Goal: Task Accomplishment & Management: Use online tool/utility

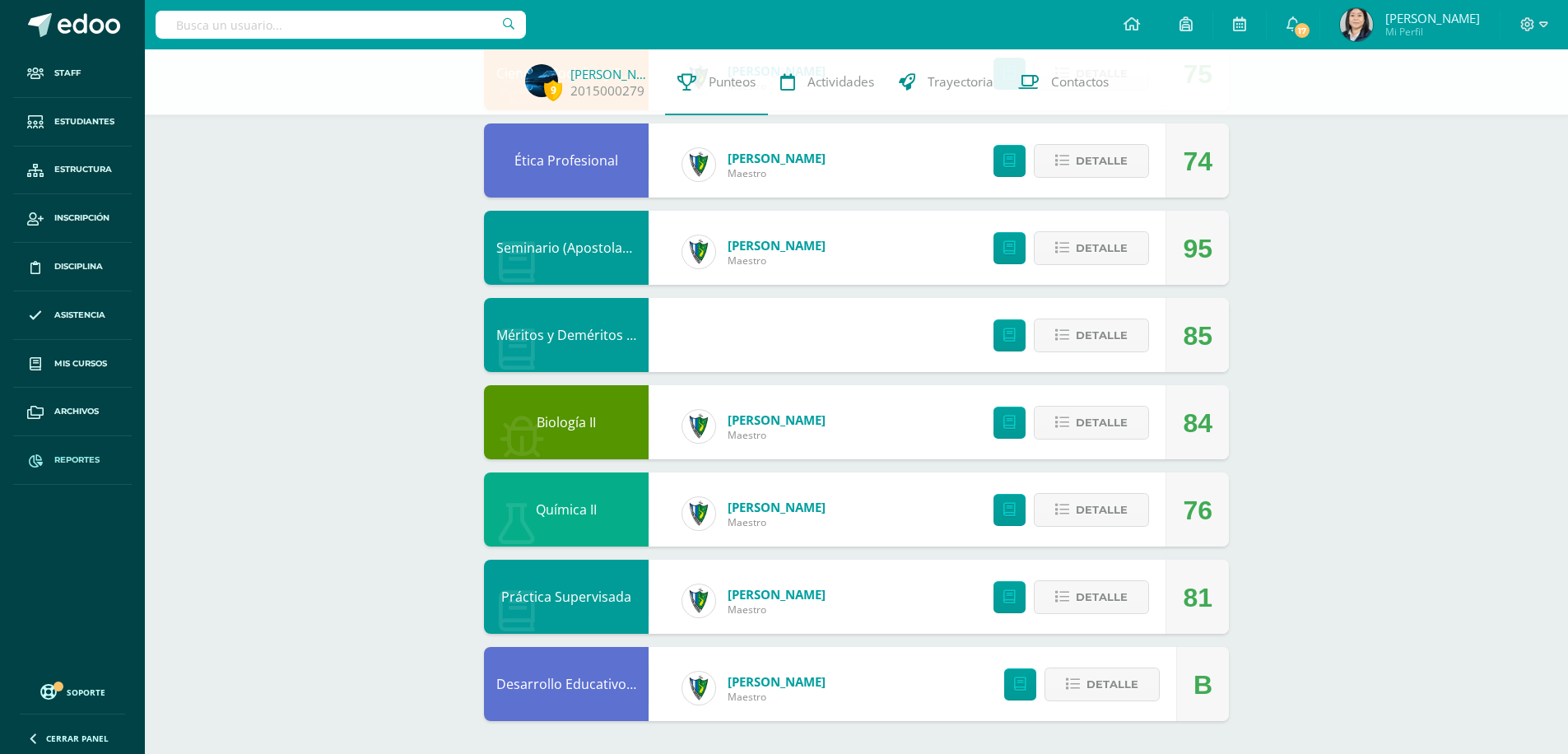
click at [35, 463] on icon at bounding box center [35, 461] width 14 height 13
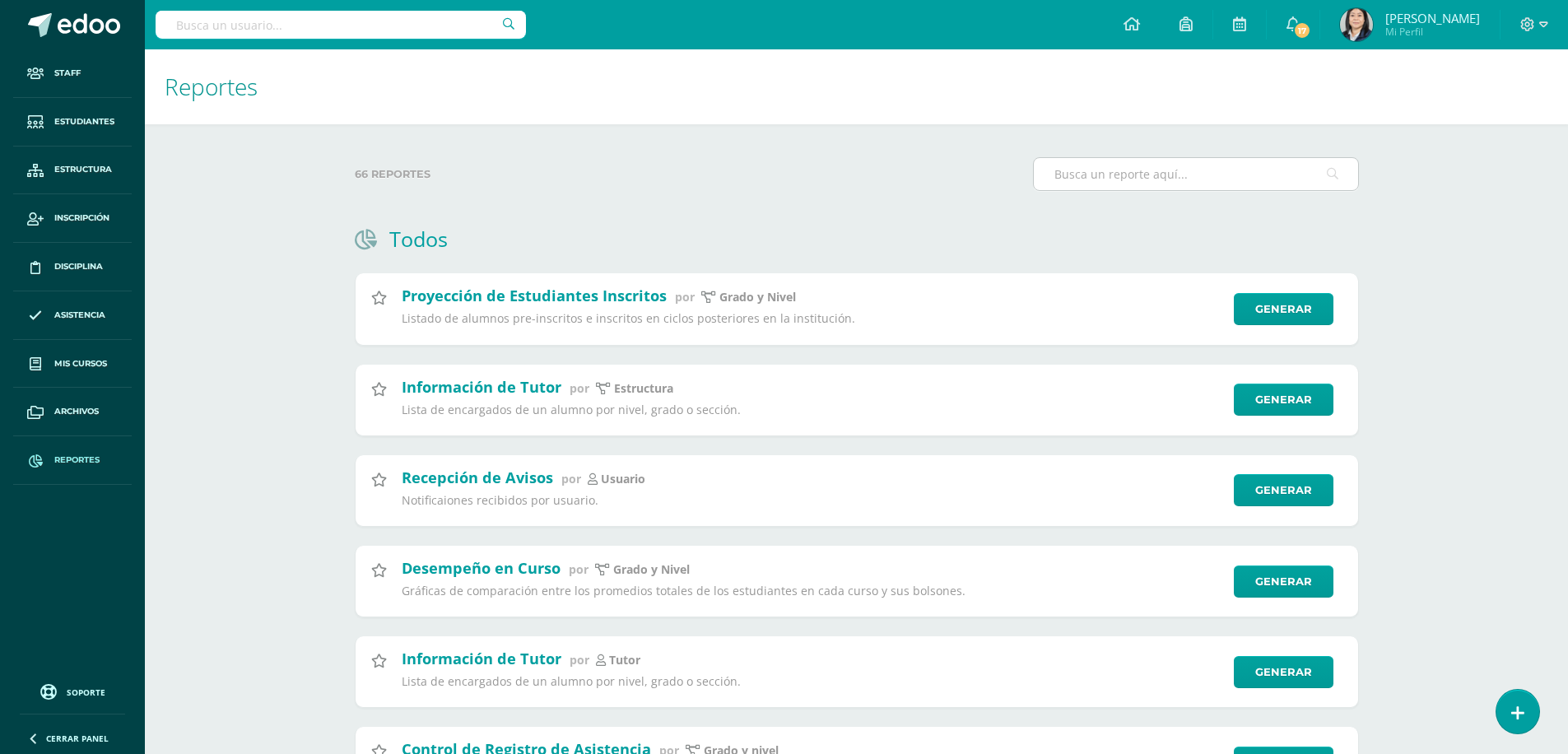
click at [1133, 180] on input "text" at bounding box center [1195, 174] width 324 height 32
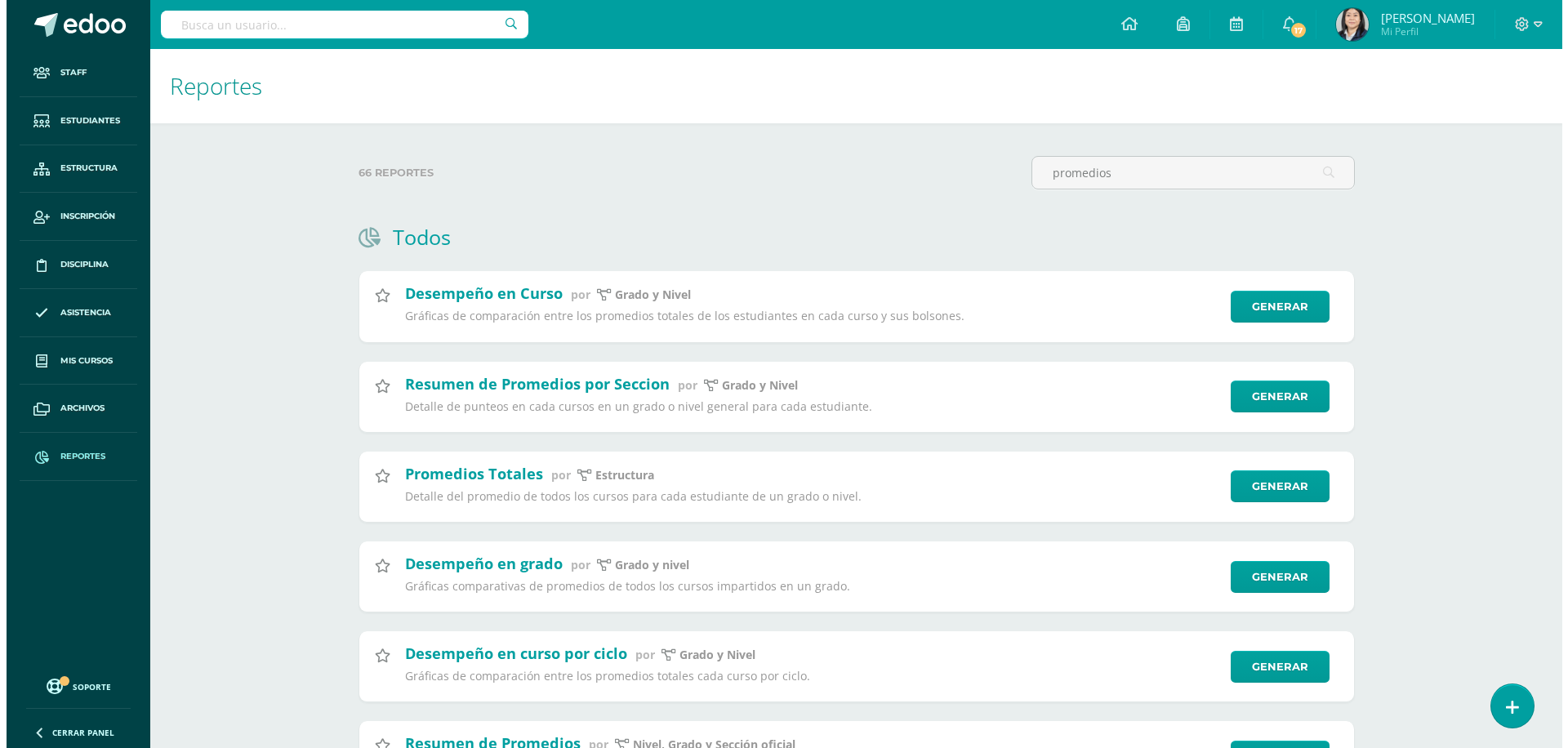
scroll to position [82, 0]
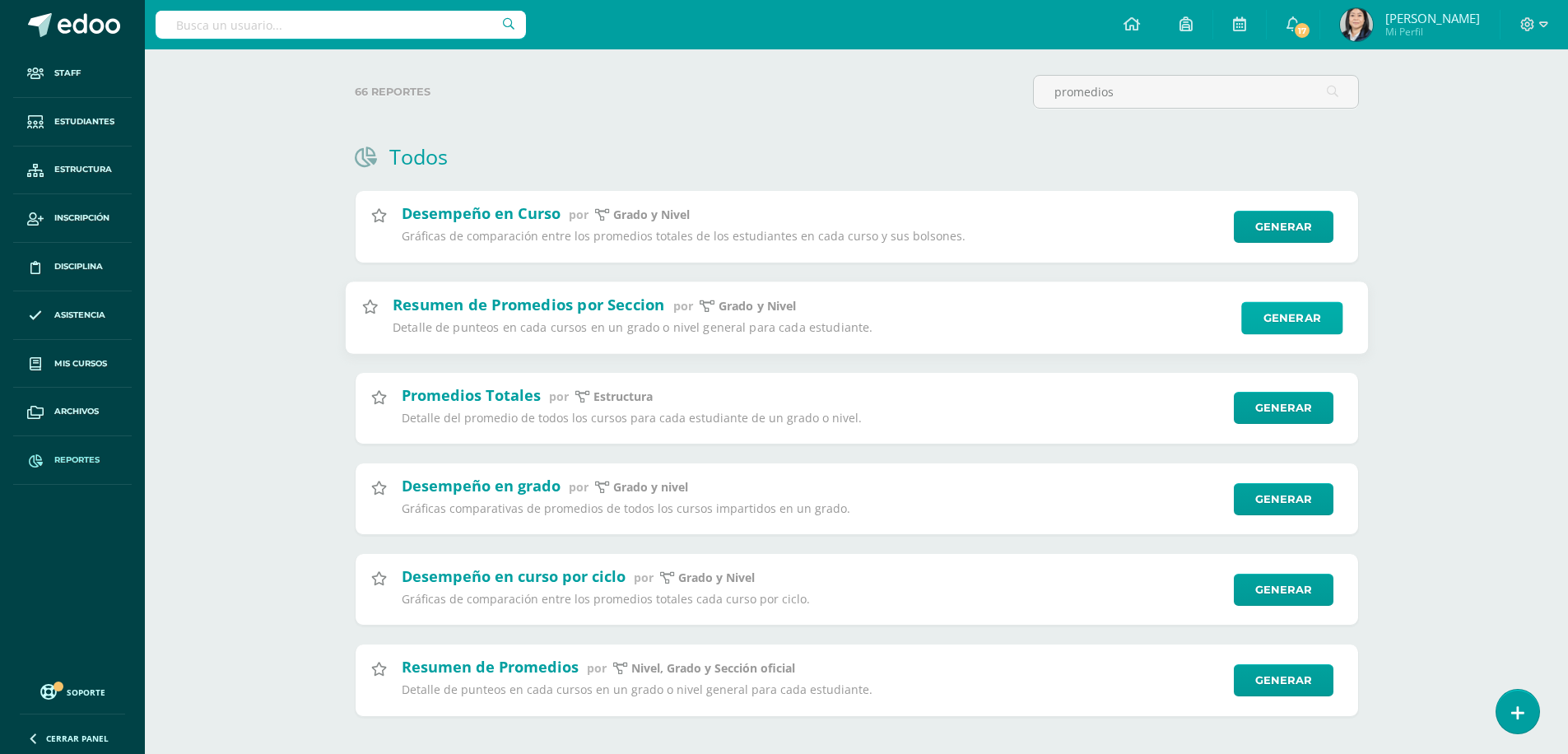
type input "promedios"
click at [1277, 317] on link "Generar" at bounding box center [1292, 317] width 101 height 33
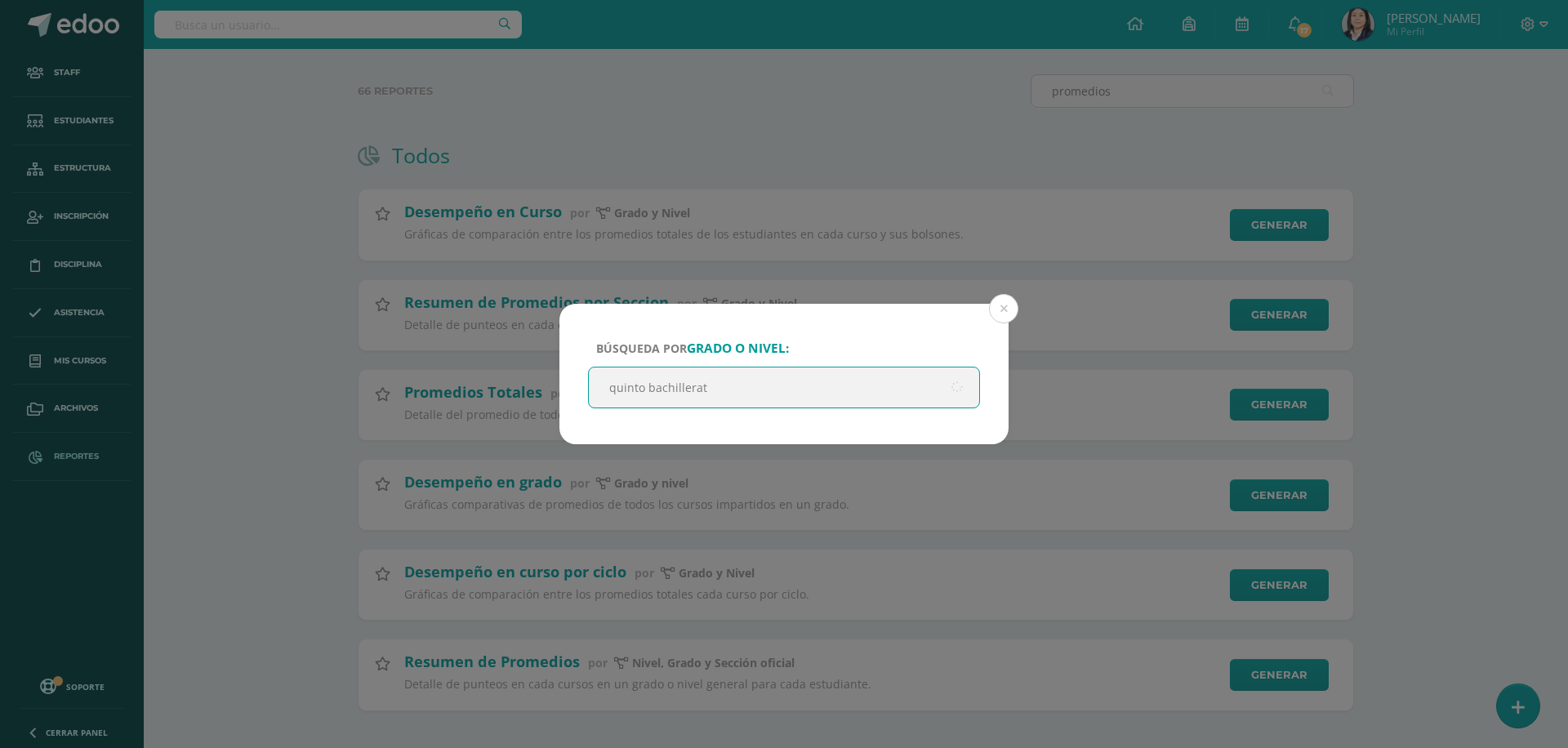
type input "quinto bachillerato"
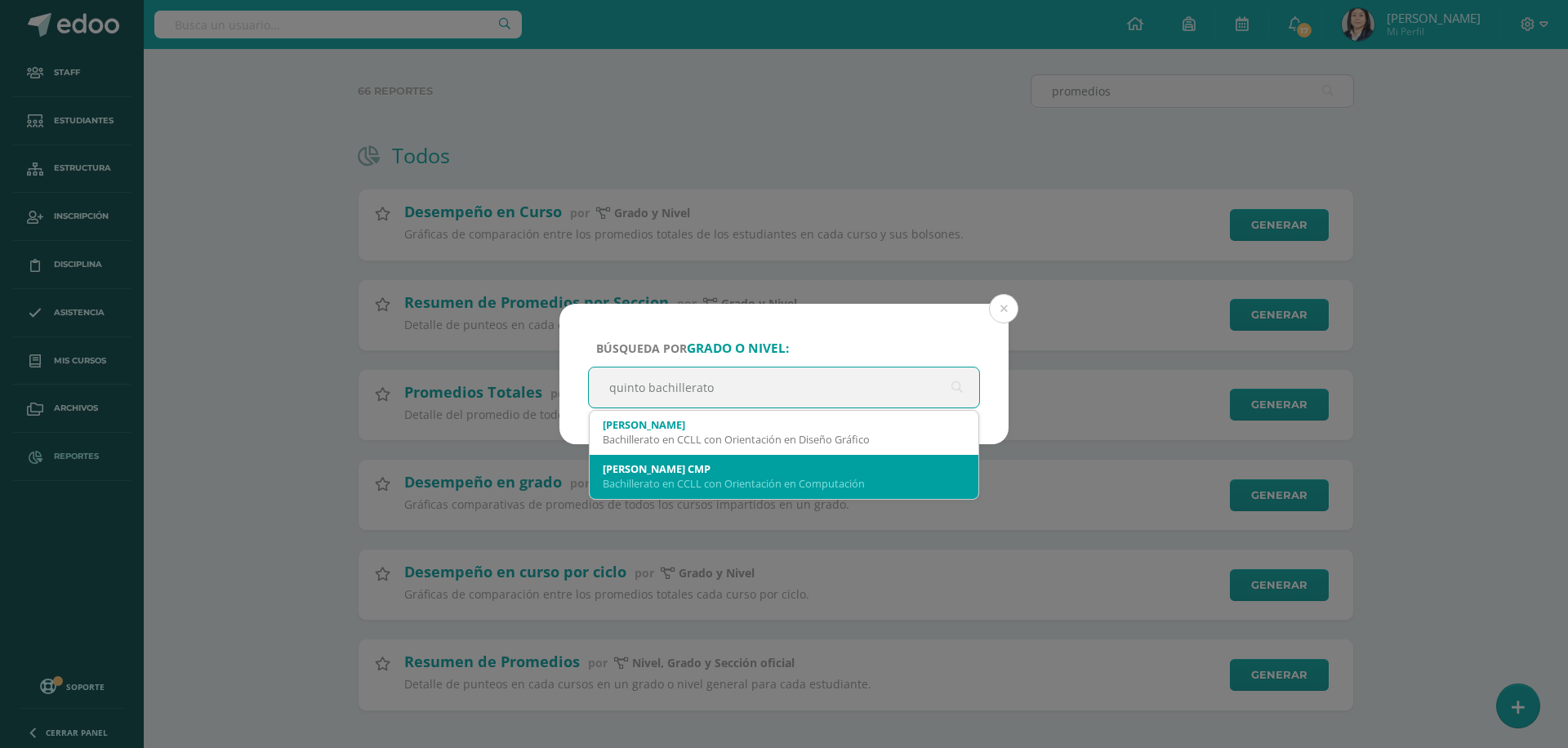
click at [818, 488] on div "Bachillerato en CCLL con Orientación en Computación" at bounding box center [784, 483] width 362 height 15
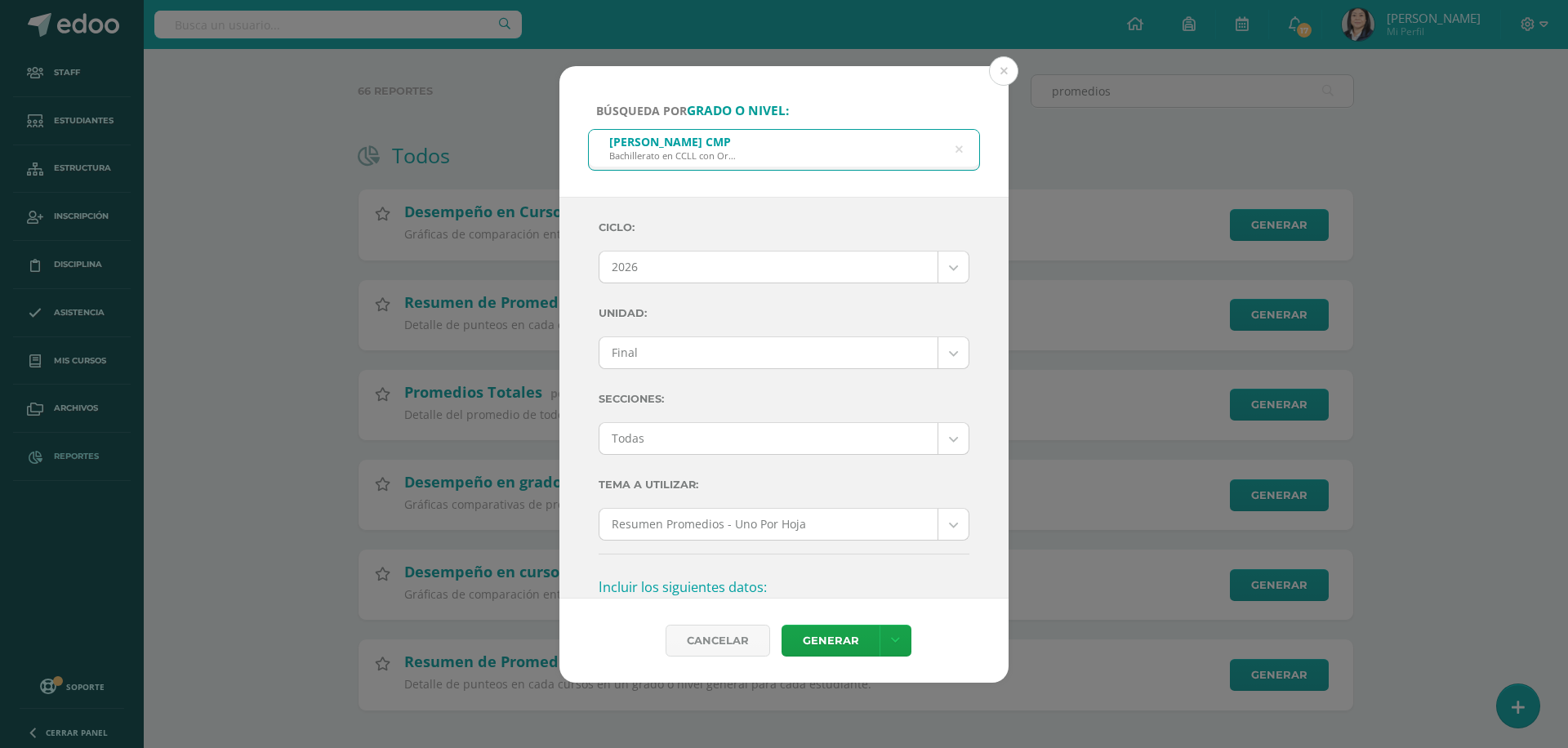
click at [667, 257] on body "Búsqueda por grado o nivel: Quinto Bachillerato CMP Bachillerato en CCLL con Or…" at bounding box center [784, 340] width 1568 height 844
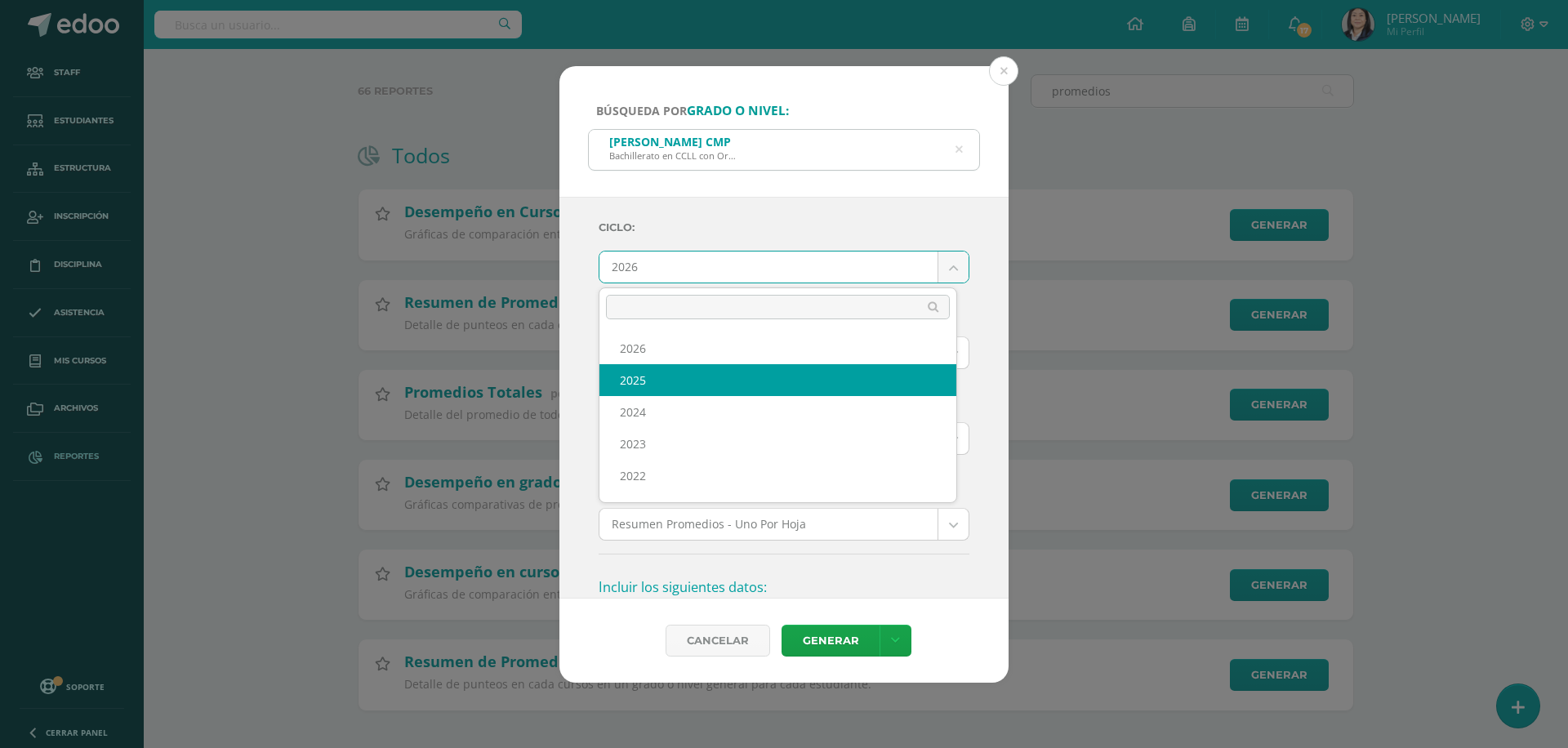
select select "7"
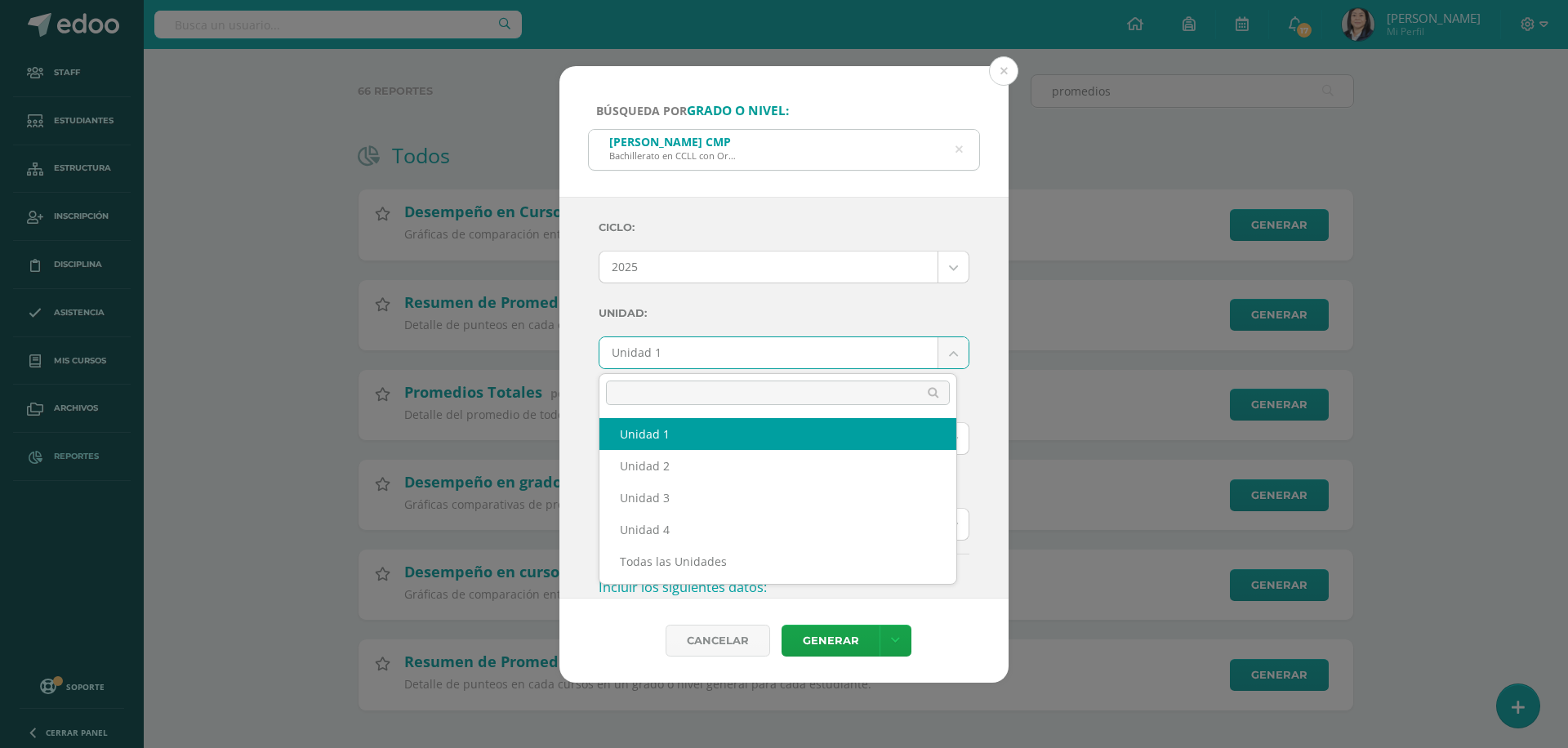
click at [663, 352] on body "Búsqueda por grado o nivel: Quinto Bachillerato CMP Bachillerato en CCLL con Or…" at bounding box center [784, 340] width 1568 height 844
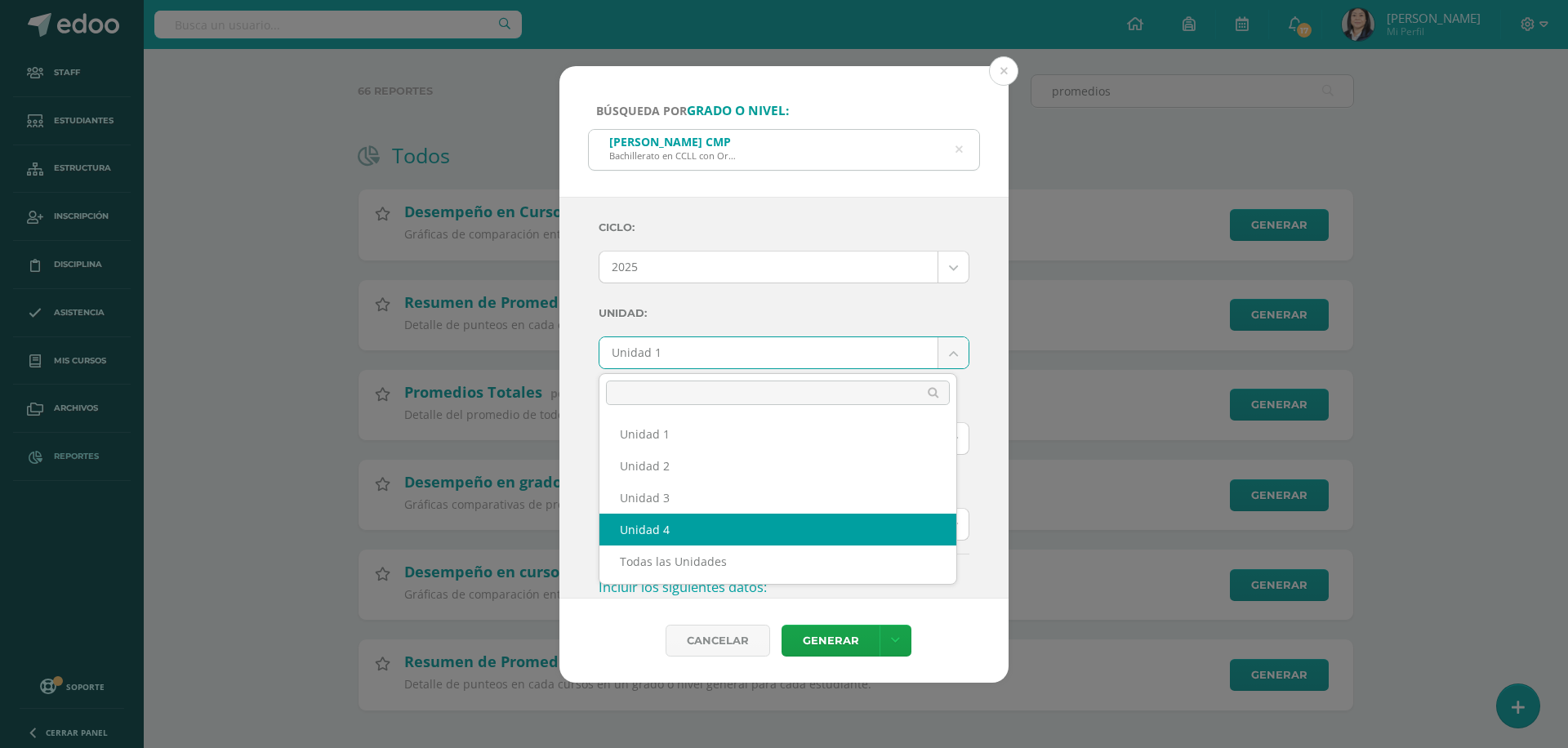
select select "Unidad 4"
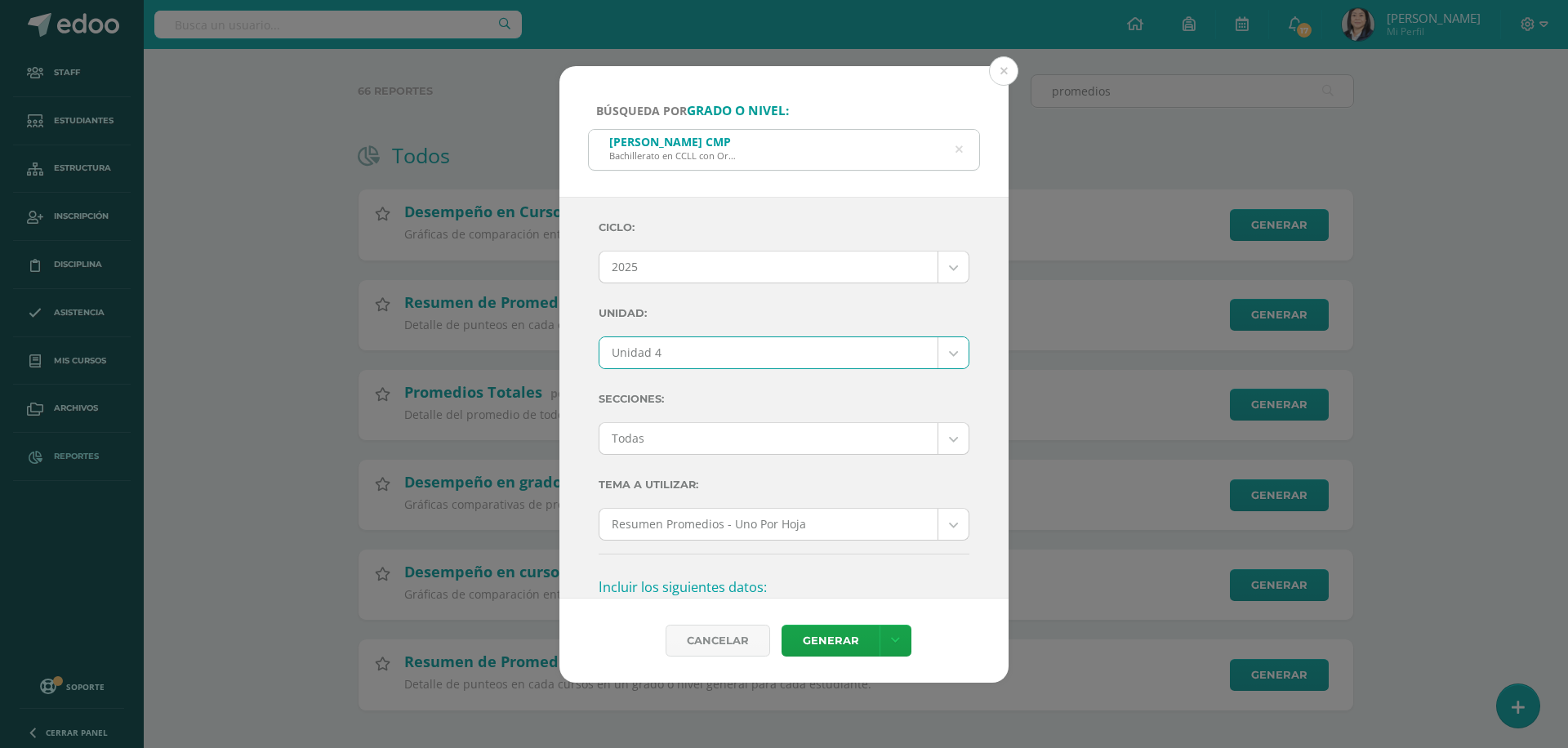
scroll to position [164, 0]
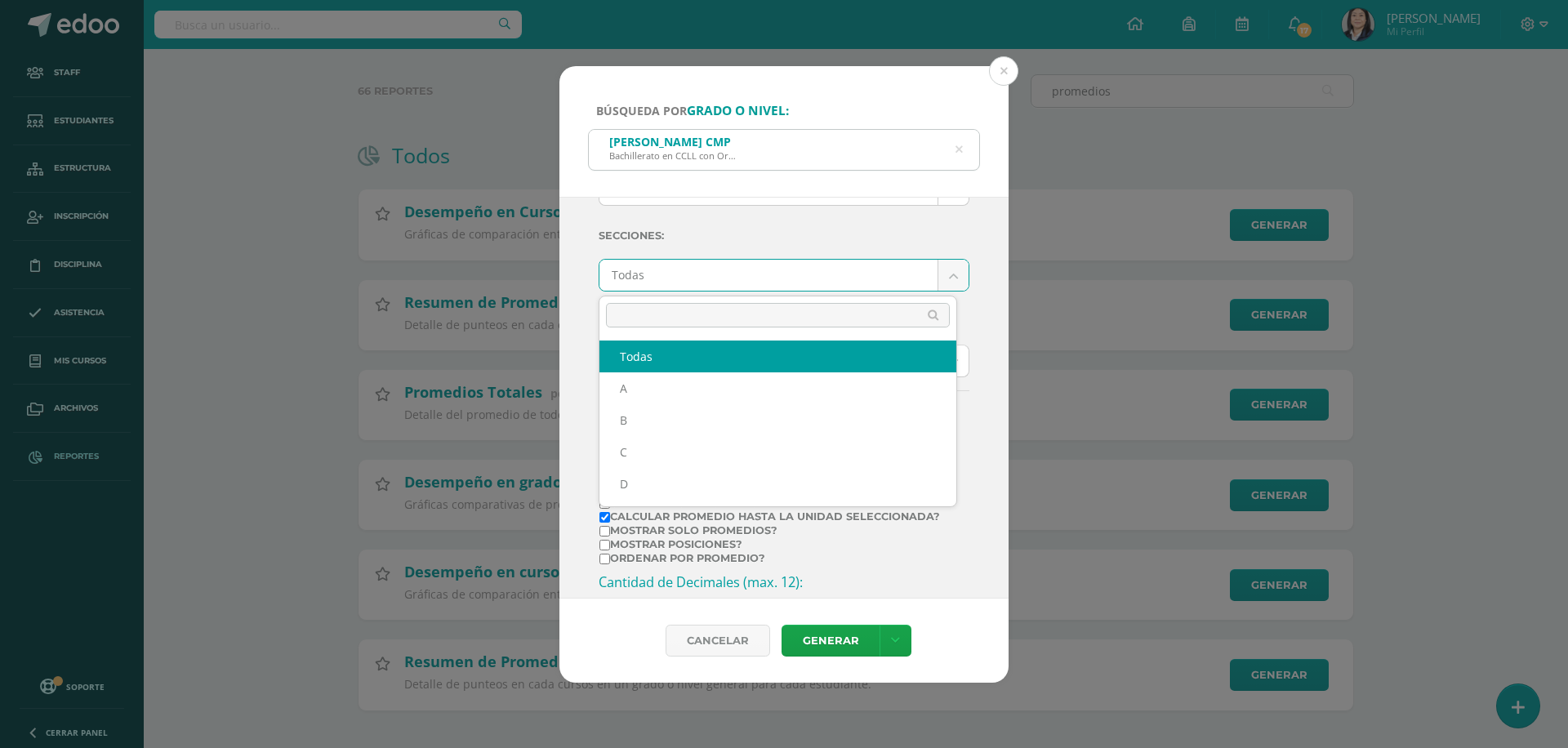
click at [726, 276] on body "Búsqueda por grado o nivel: Quinto Bachillerato CMP Bachillerato en CCLL con Or…" at bounding box center [784, 340] width 1568 height 844
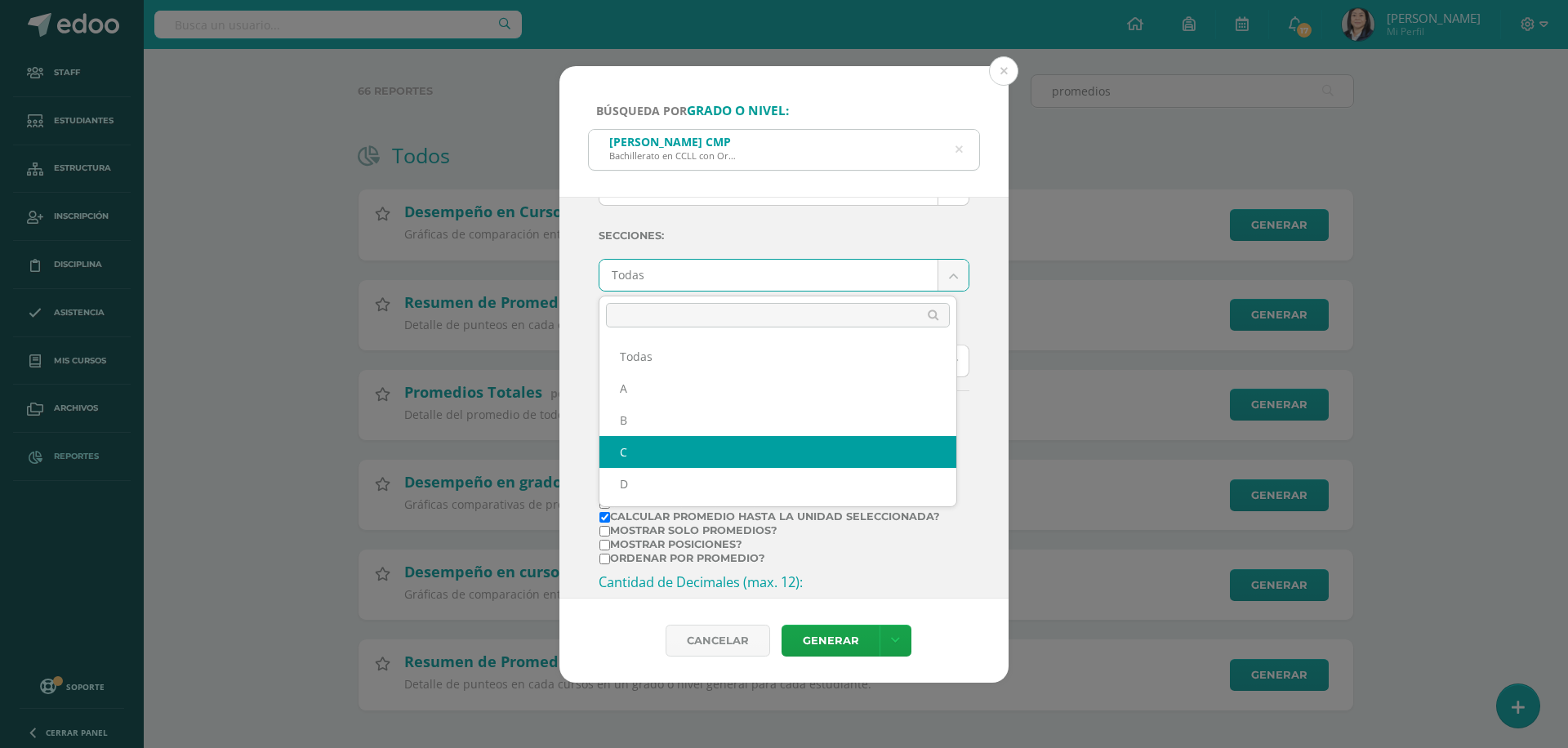
select select "C"
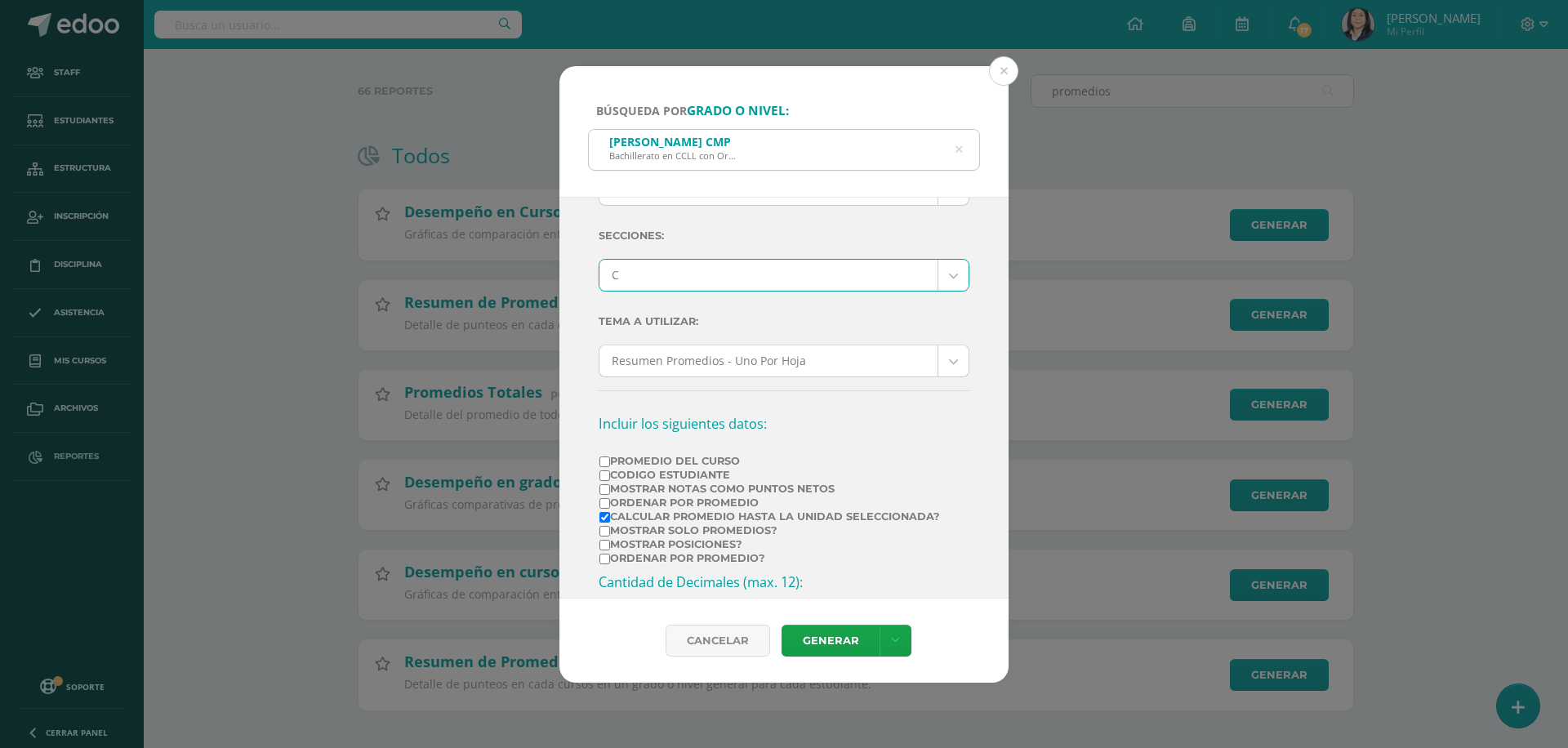
scroll to position [245, 0]
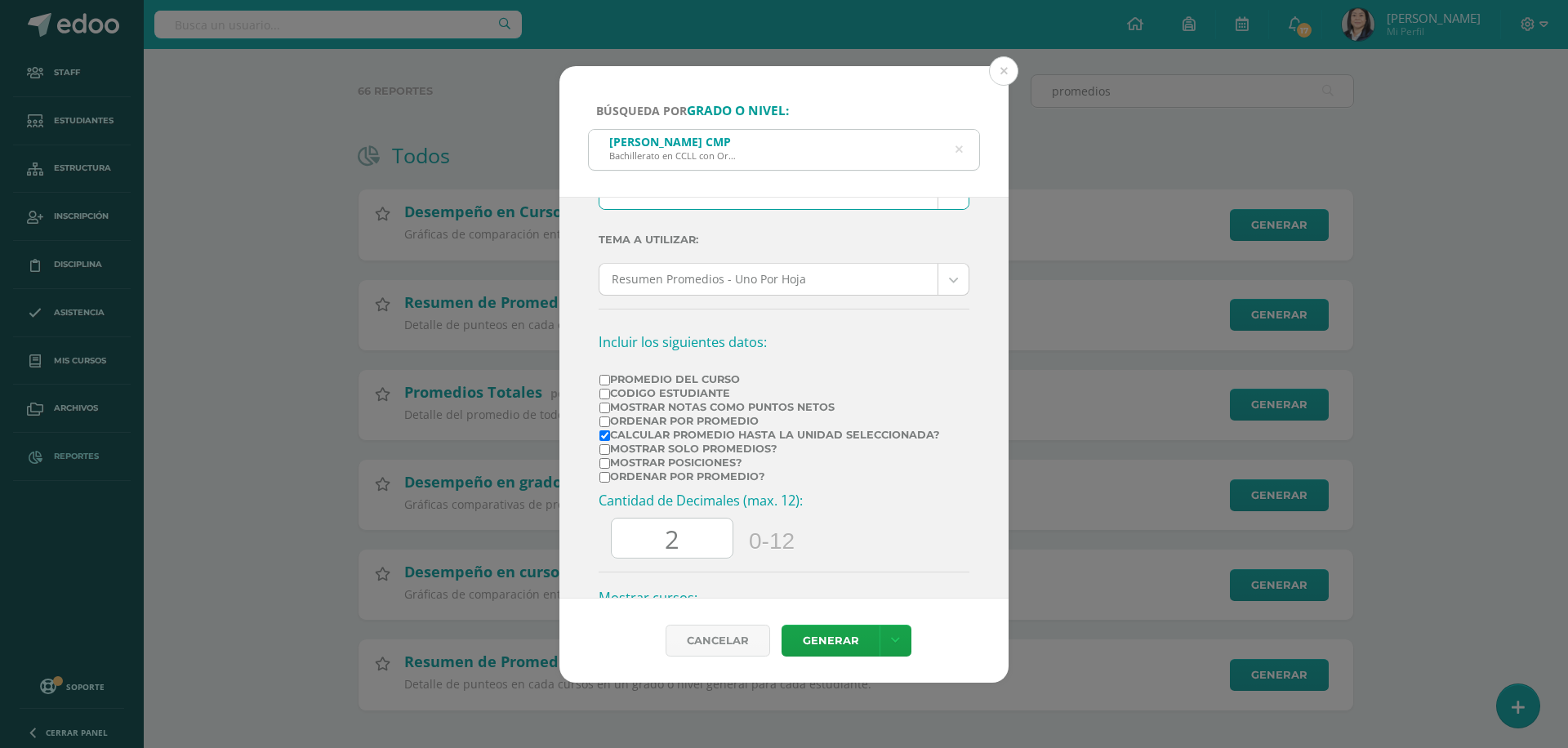
click at [731, 404] on label "Mostrar Notas Como Puntos Netos" at bounding box center [770, 407] width 341 height 13
click at [610, 404] on input "Mostrar Notas Como Puntos Netos" at bounding box center [604, 407] width 11 height 11
checkbox input "true"
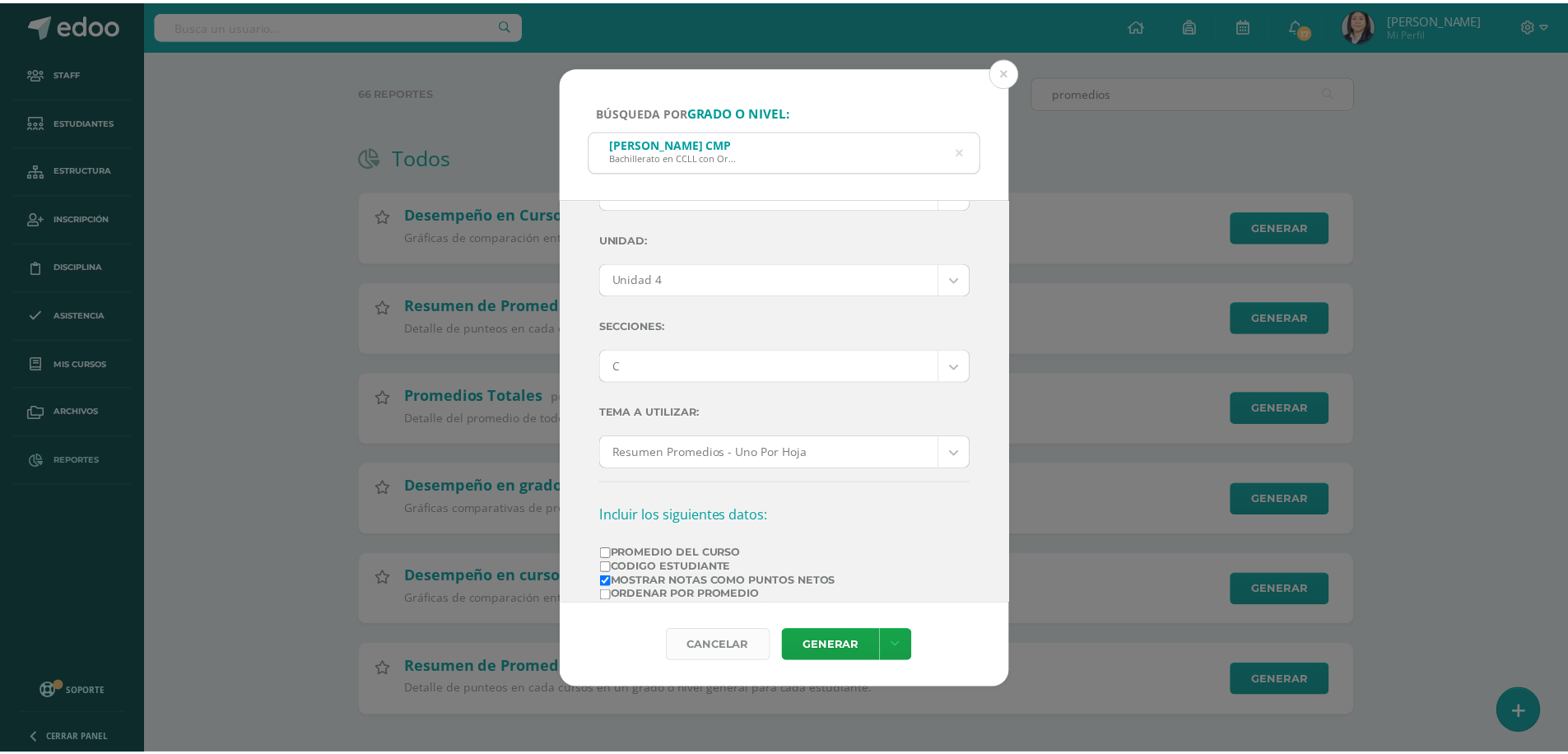
scroll to position [0, 0]
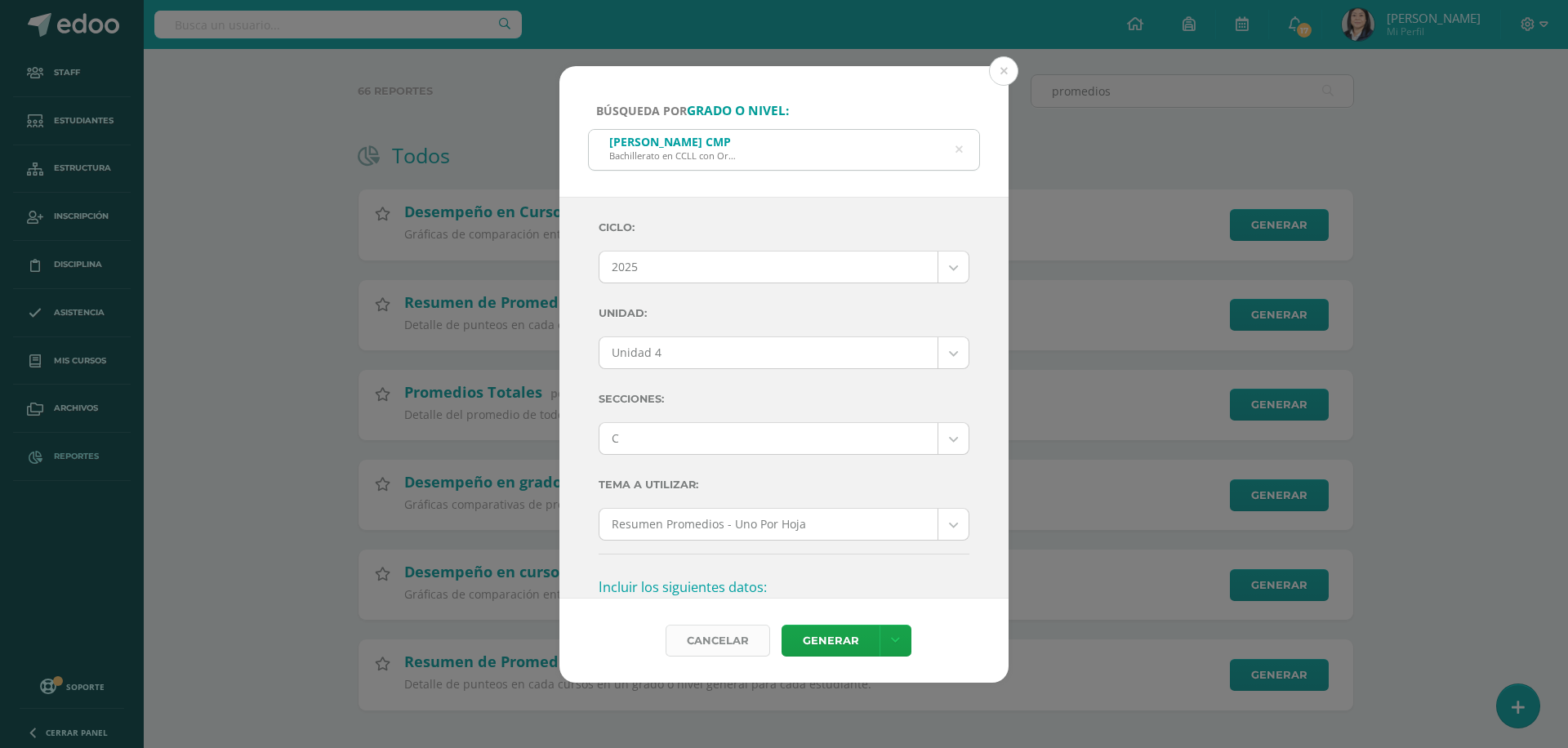
click at [750, 636] on div "Cancelar" at bounding box center [717, 640] width 104 height 32
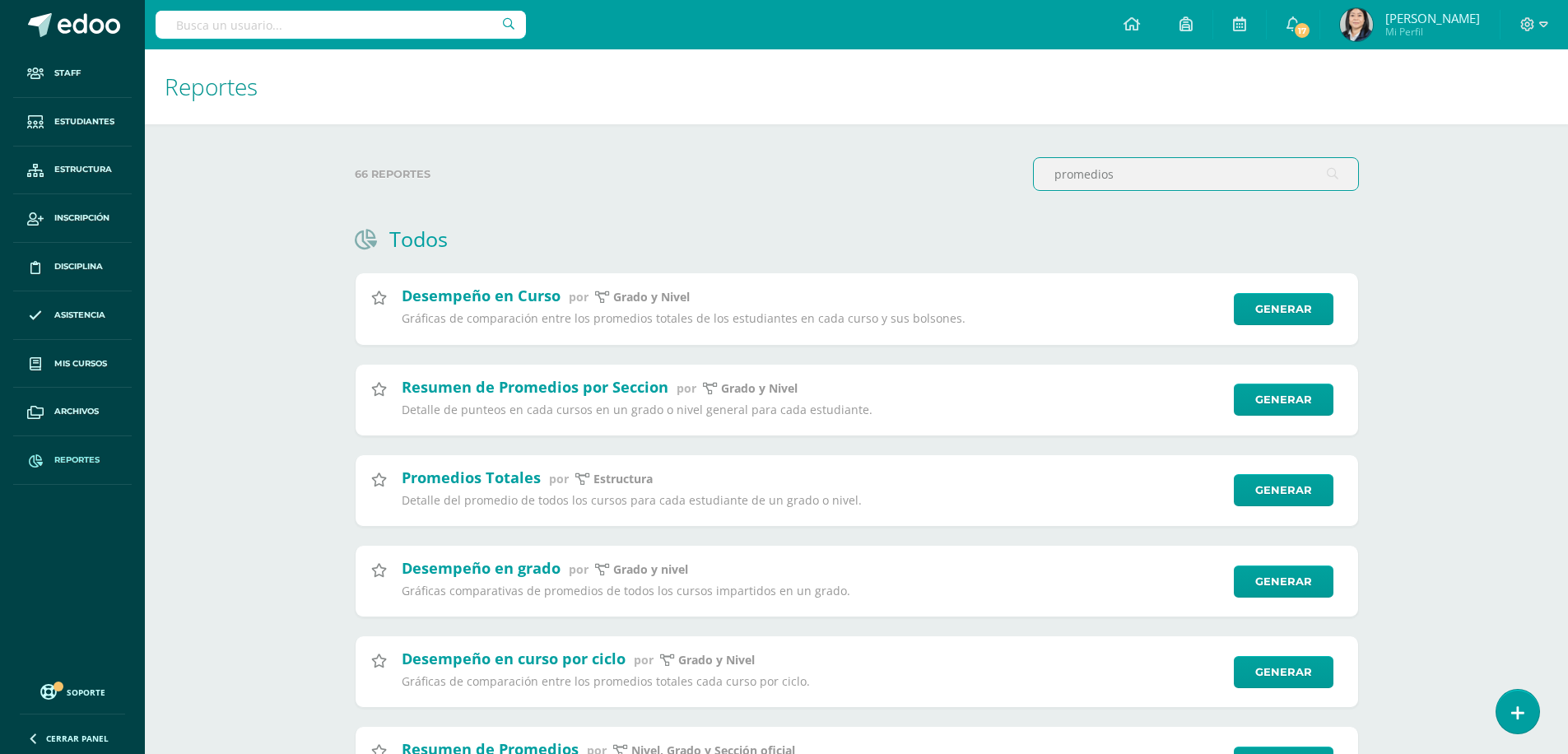
drag, startPoint x: 1131, startPoint y: 174, endPoint x: 941, endPoint y: 172, distance: 190.0
click at [941, 172] on div "66 reportes promedios" at bounding box center [857, 181] width 1018 height 47
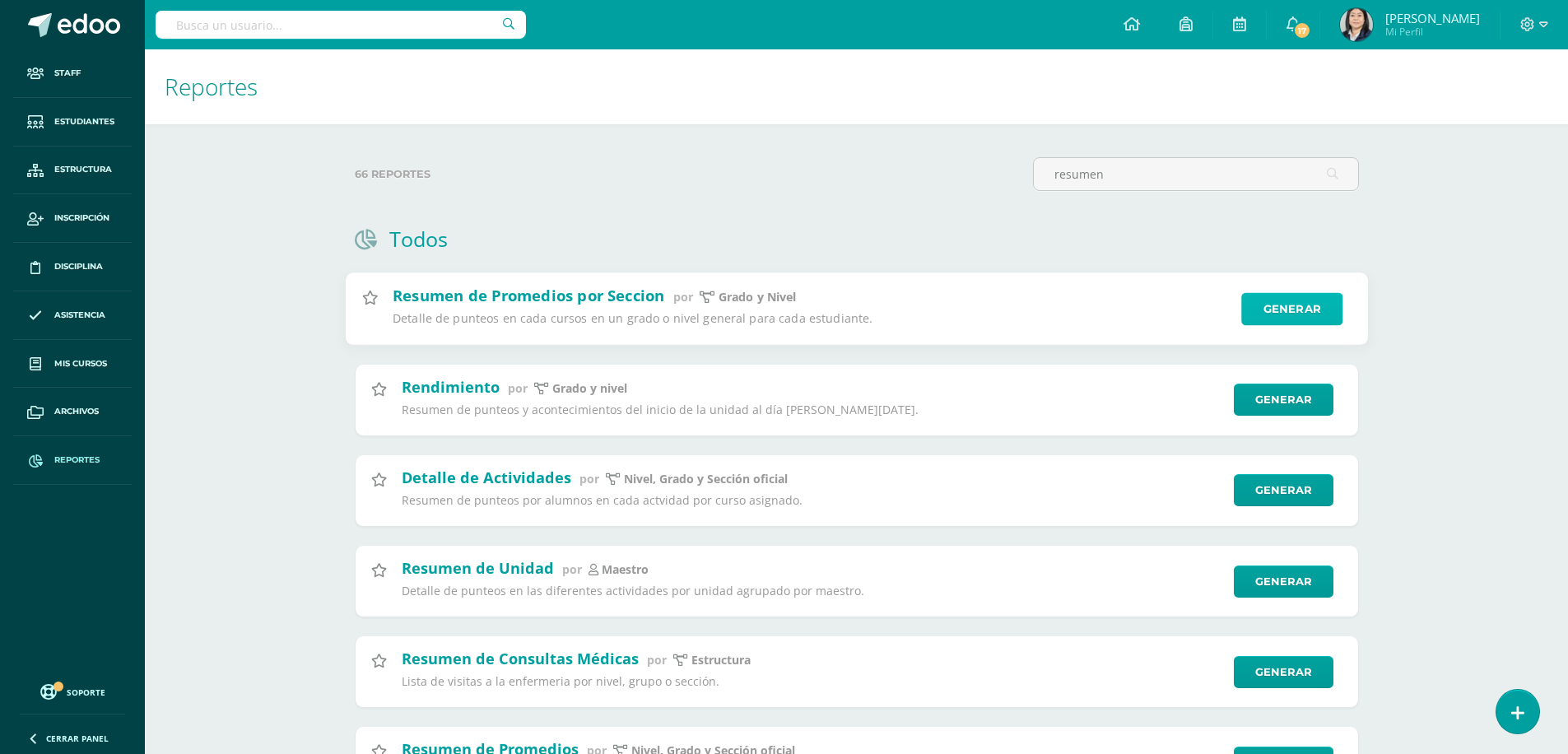
click at [1290, 307] on link "Generar" at bounding box center [1292, 309] width 101 height 33
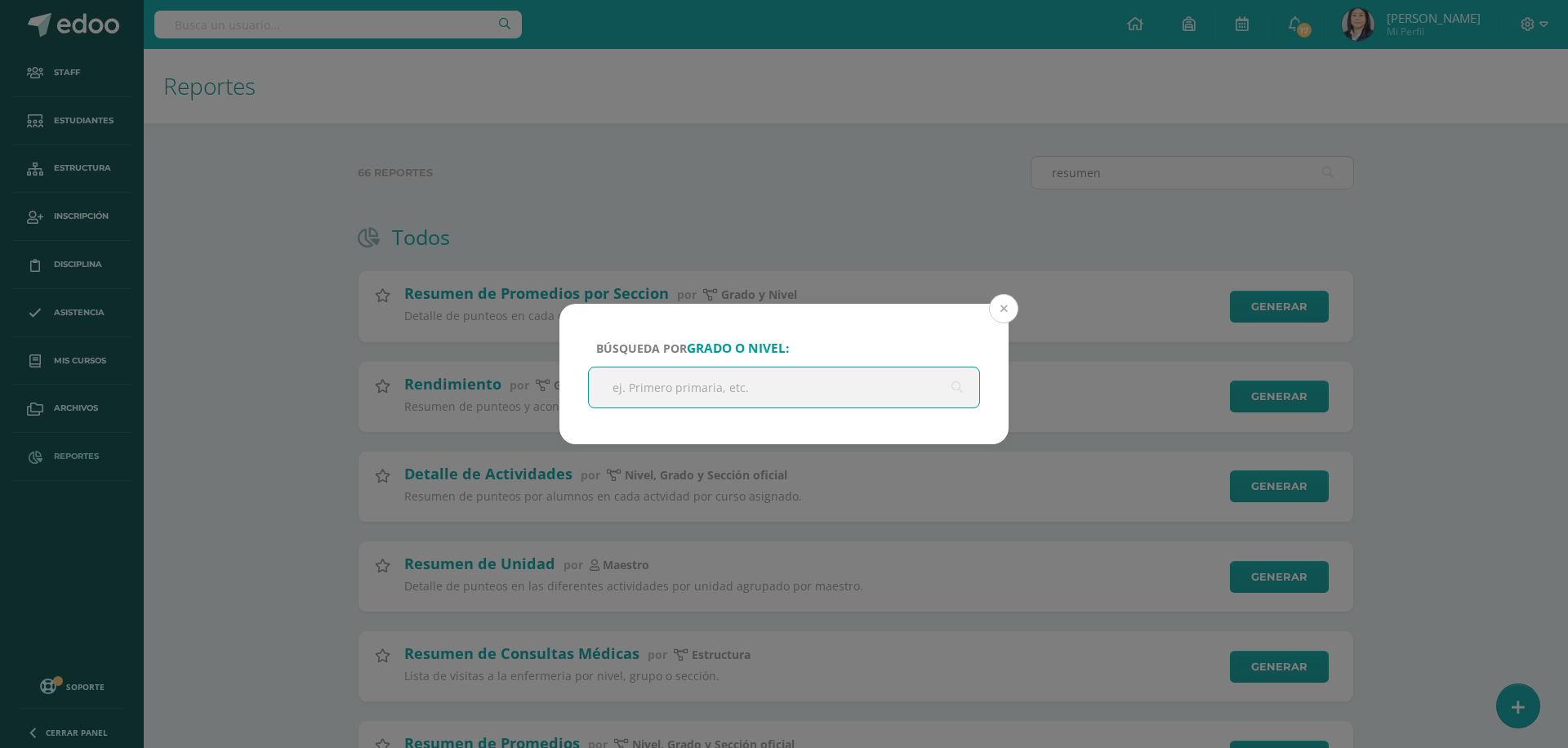
click at [1010, 310] on button at bounding box center [1003, 308] width 29 height 29
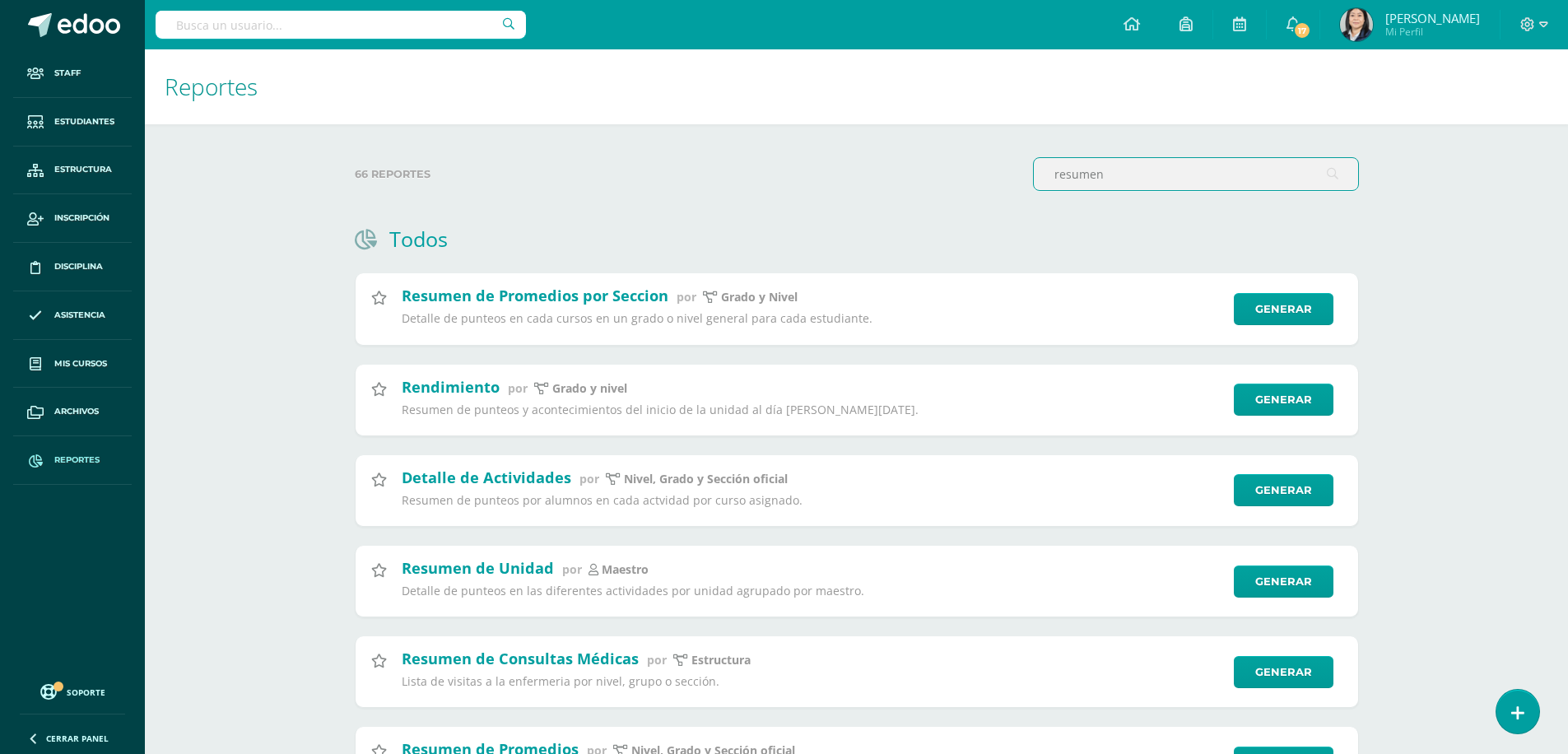
click at [1123, 168] on input "resumen" at bounding box center [1195, 174] width 324 height 32
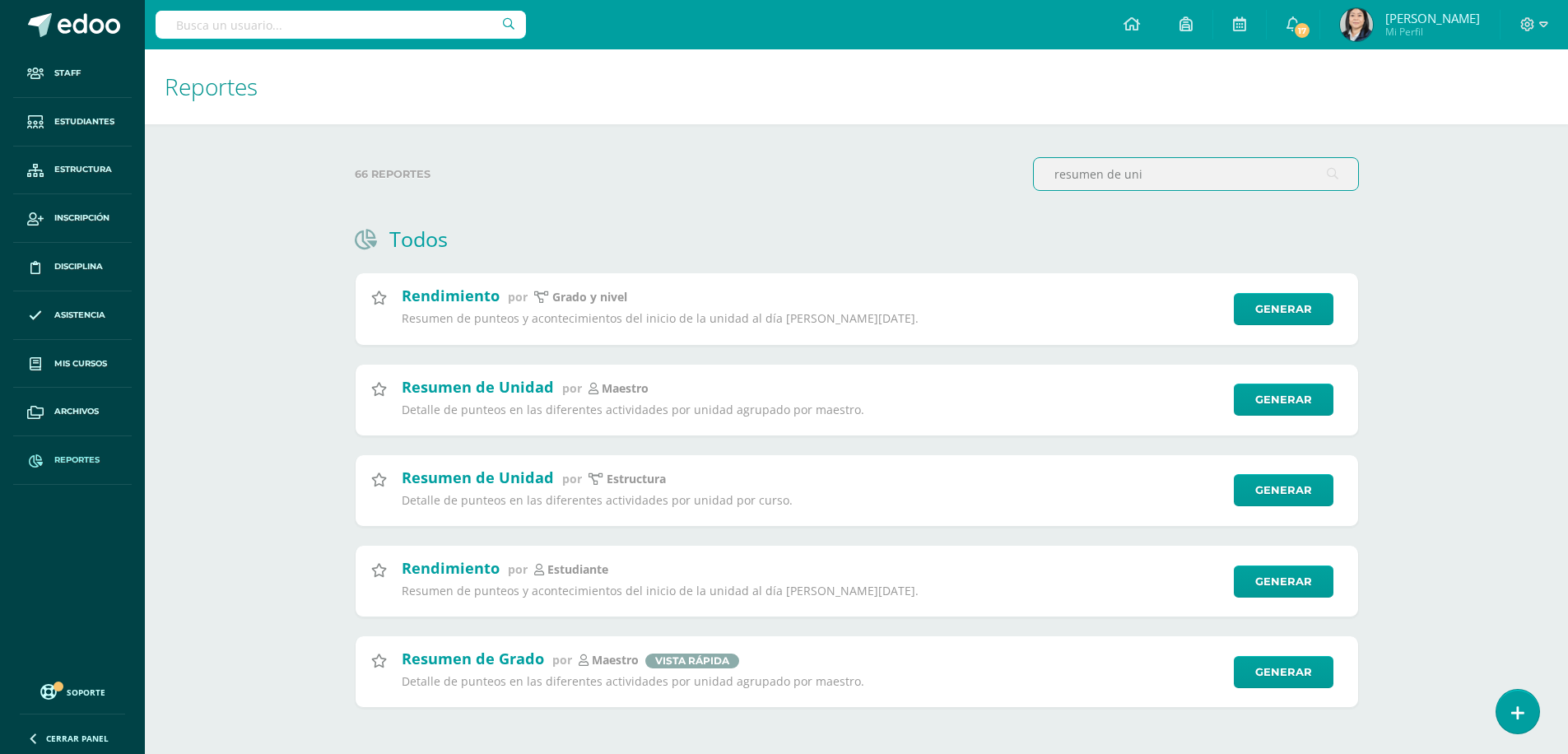
drag, startPoint x: 1231, startPoint y: 168, endPoint x: 619, endPoint y: 237, distance: 615.9
click at [619, 237] on div "66 reportes resumen de uni Todos Proyección de Estudiantes Inscritos por Grado …" at bounding box center [856, 442] width 1070 height 635
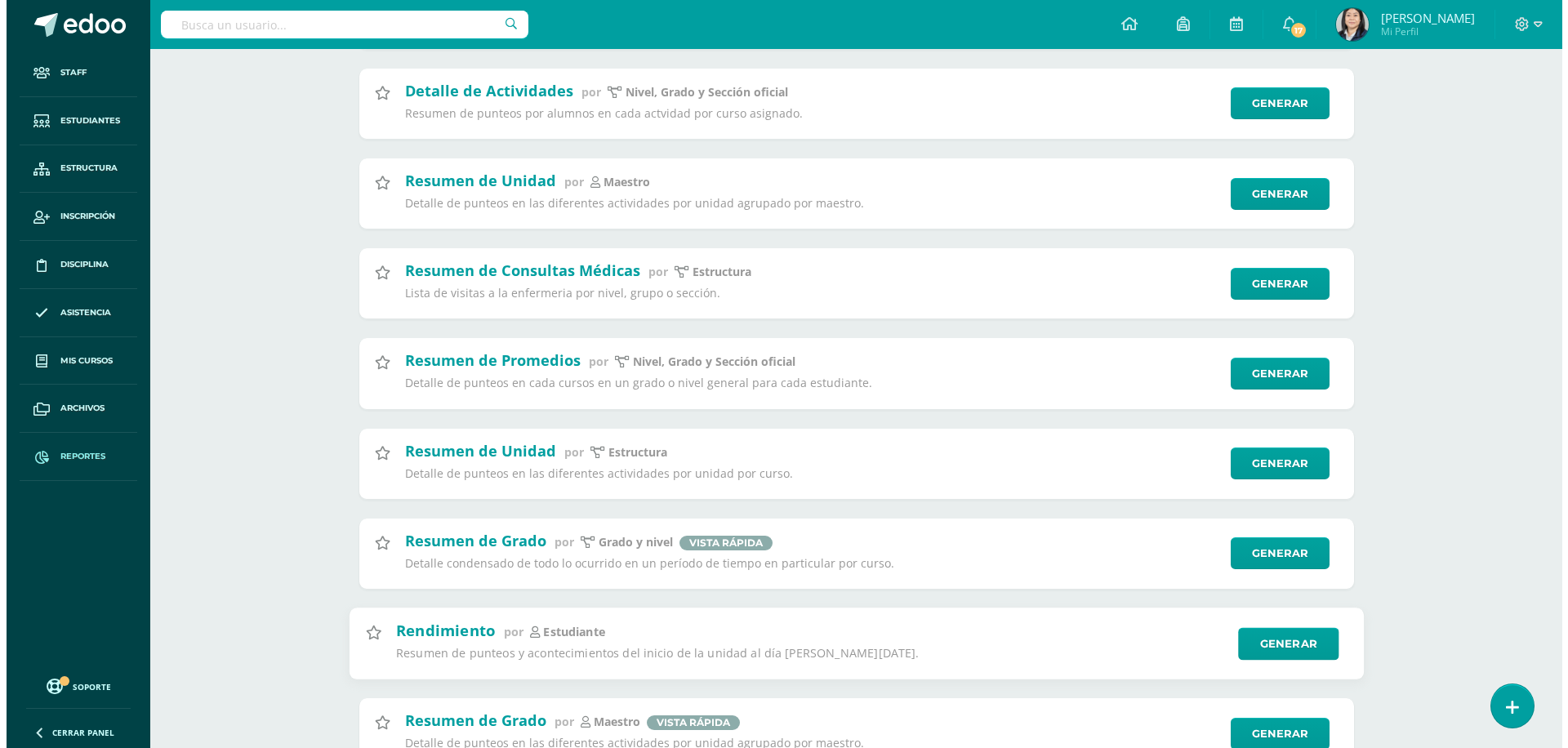
scroll to position [301, 0]
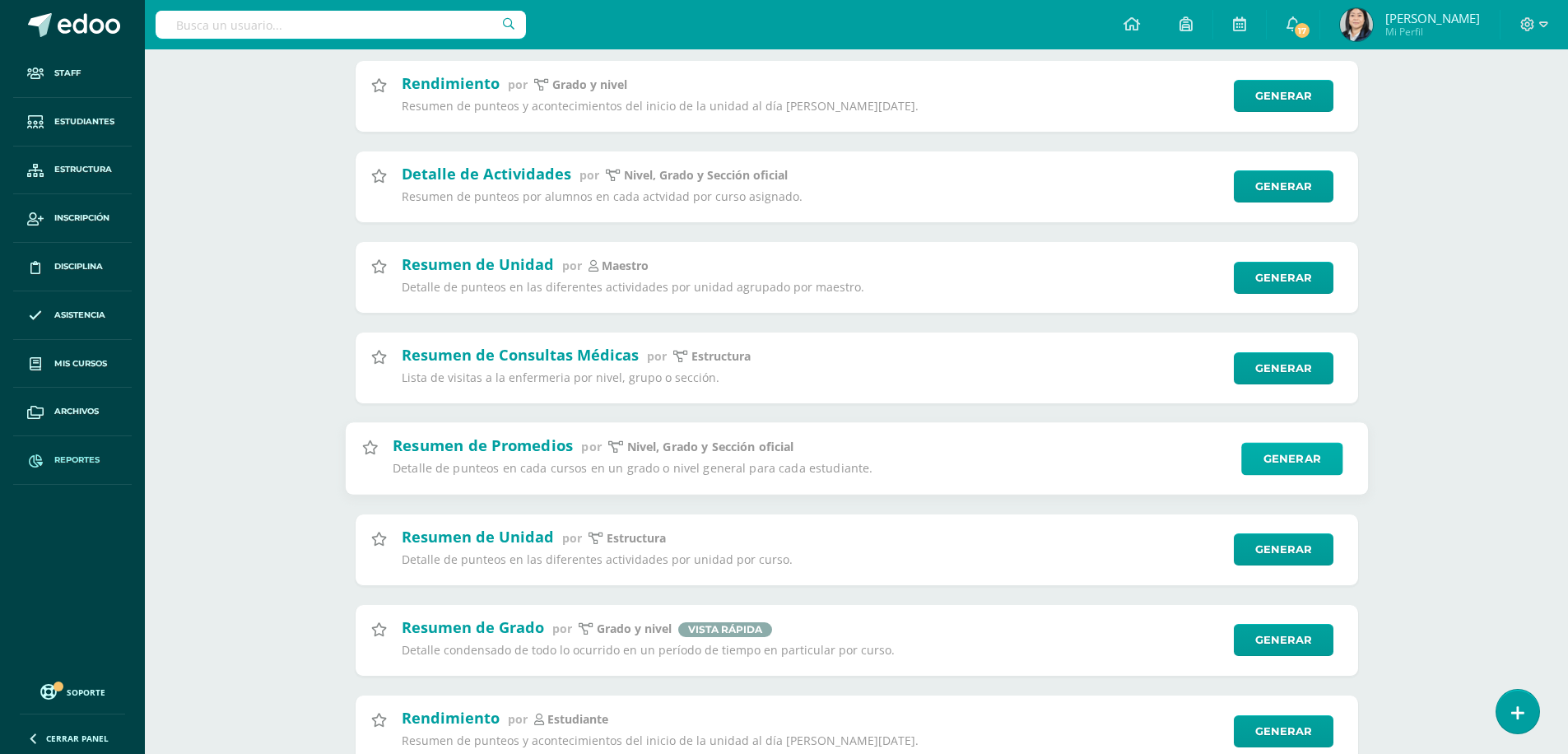
type input "resumen de"
click at [1252, 457] on link "Generar" at bounding box center [1292, 459] width 101 height 33
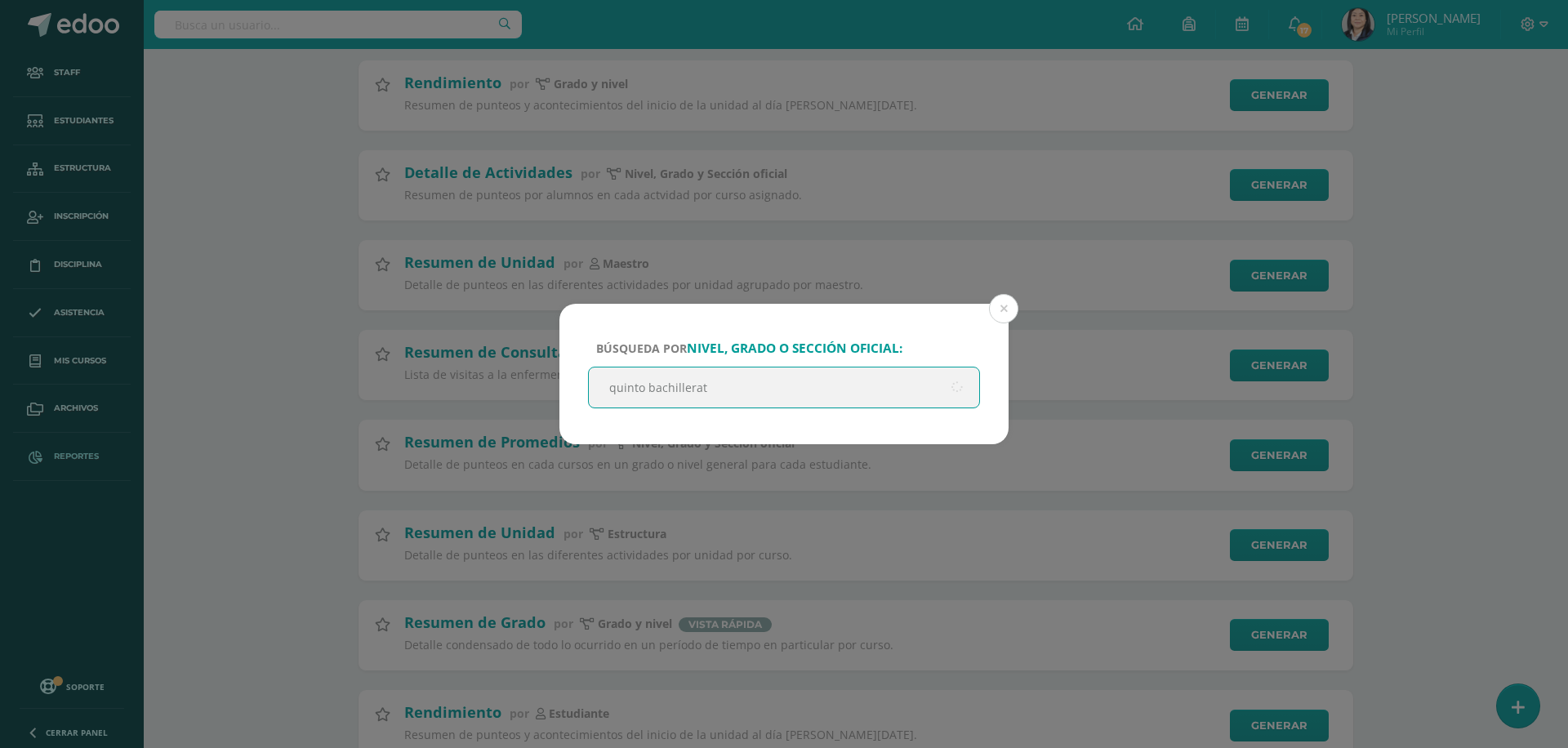
type input "quinto bachillerato"
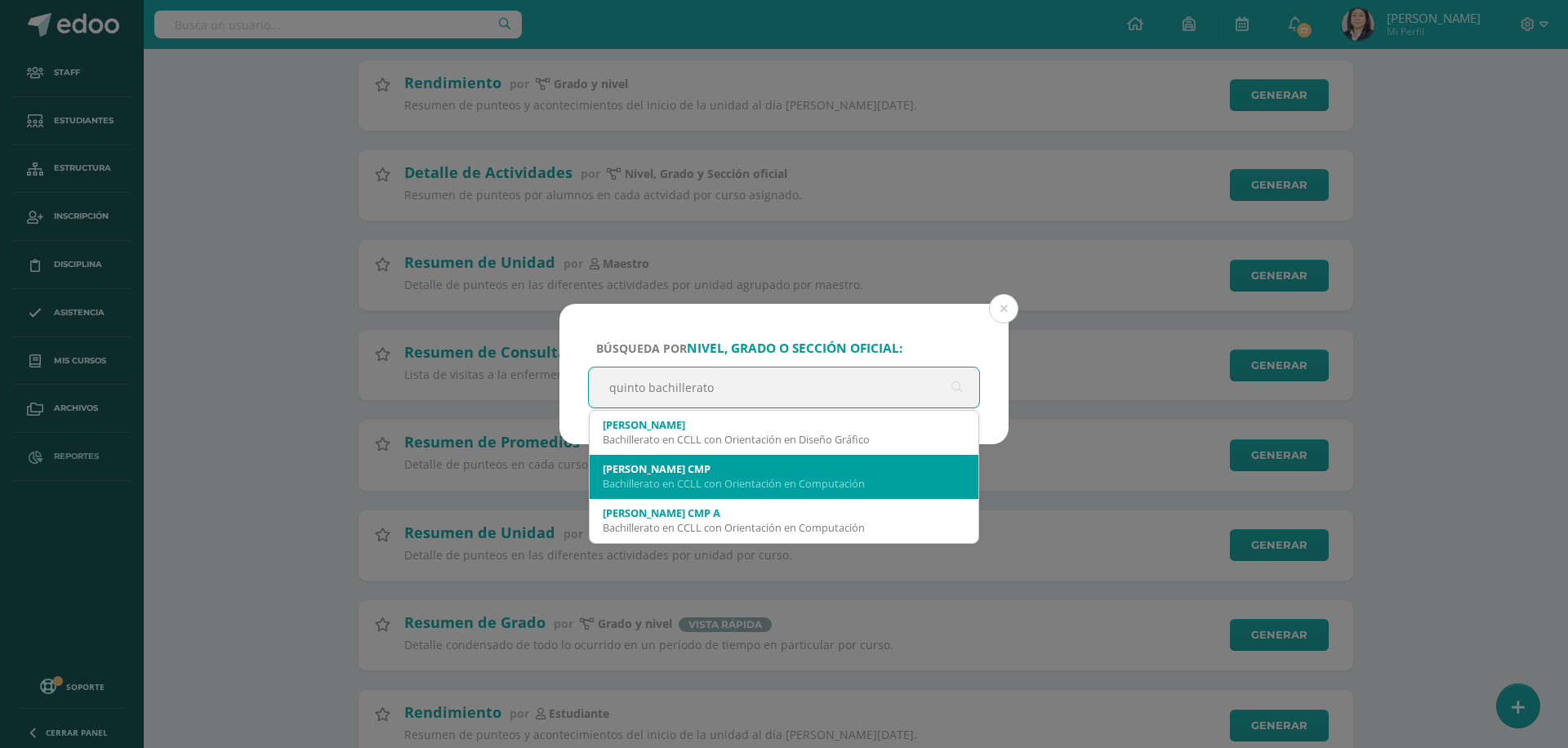
click at [759, 488] on div "Bachillerato en CCLL con Orientación en Computación" at bounding box center [784, 483] width 362 height 15
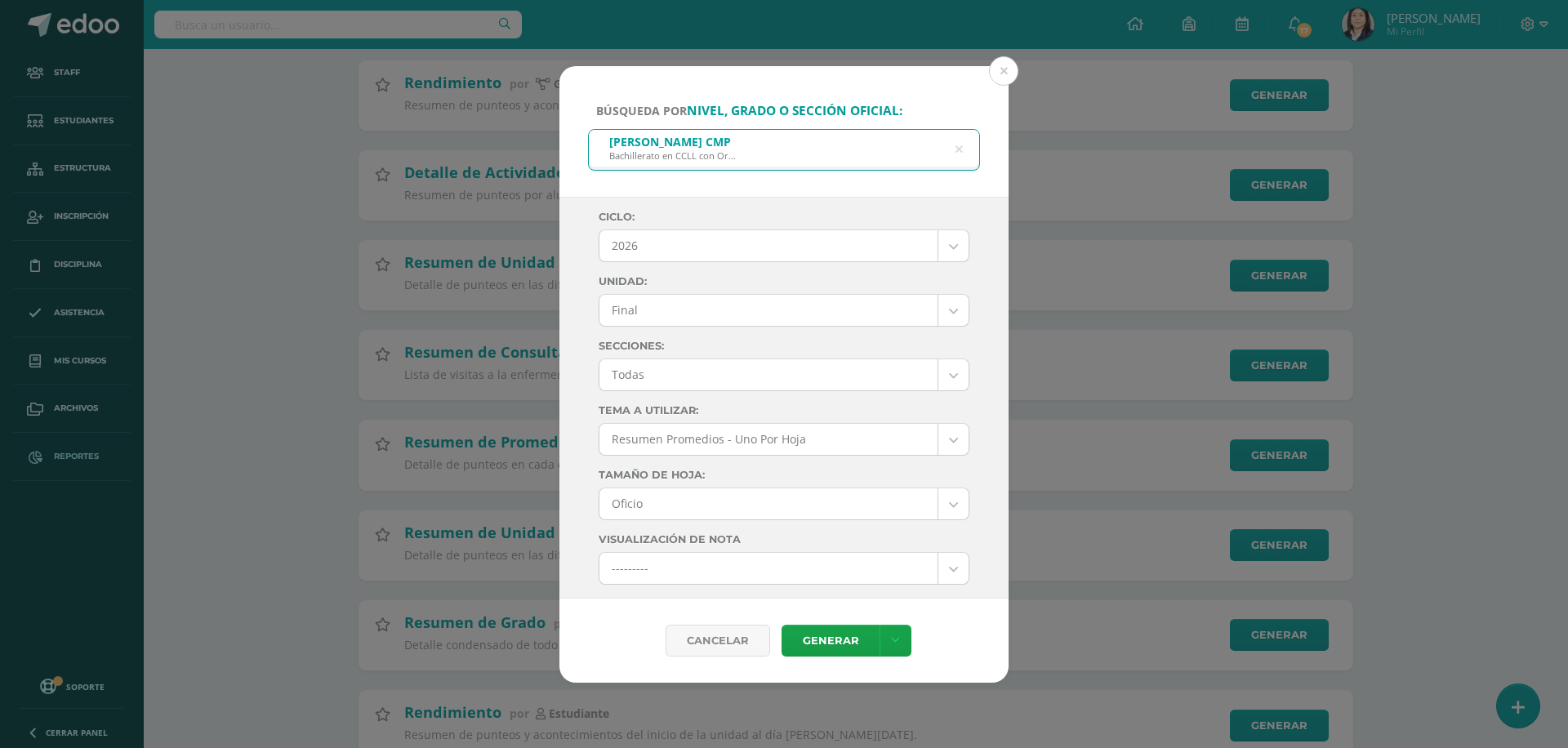
click at [721, 254] on body "Búsqueda por nivel, grado o sección oficial: Quinto Bachillerato CMP Bachillera…" at bounding box center [784, 346] width 1568 height 1294
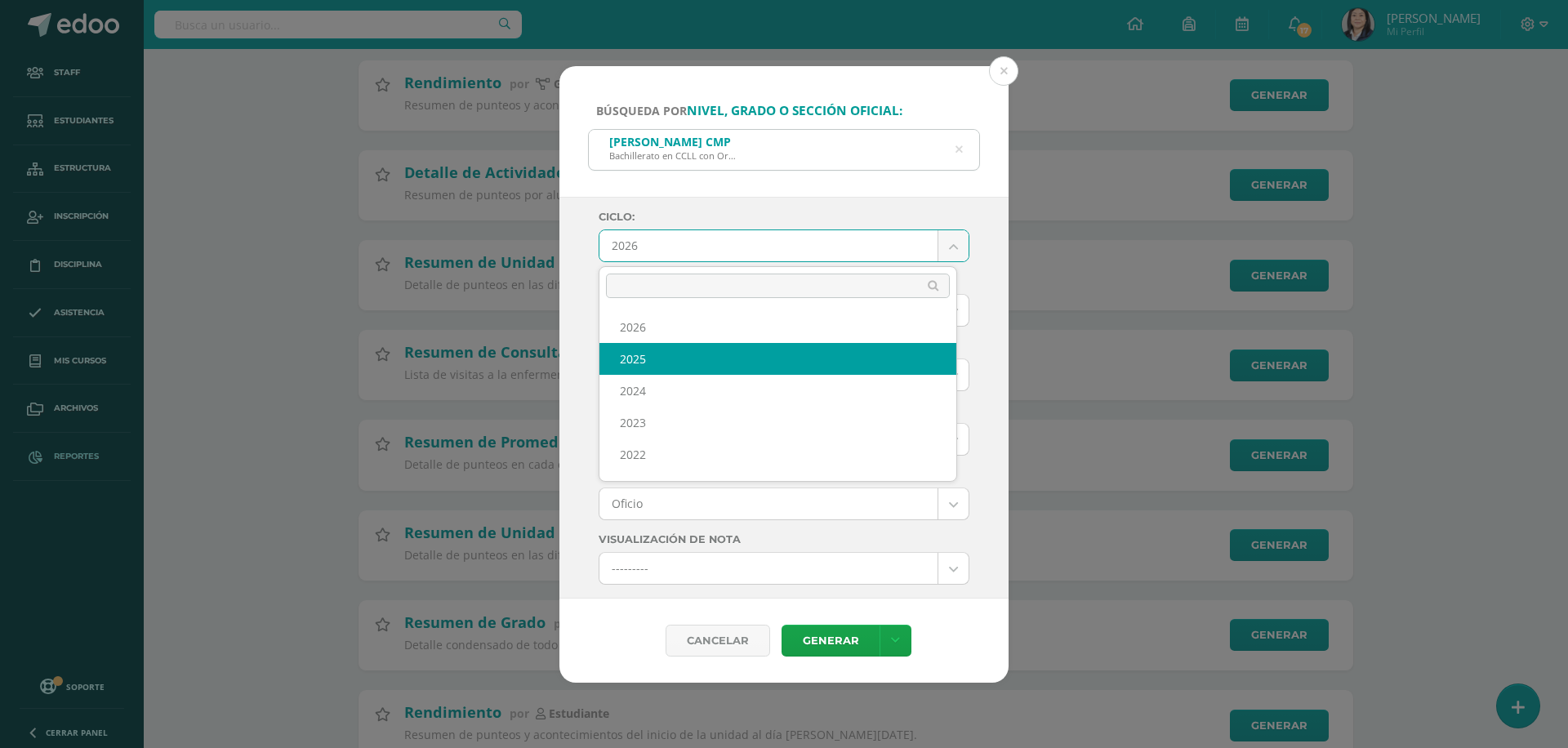
select select "7"
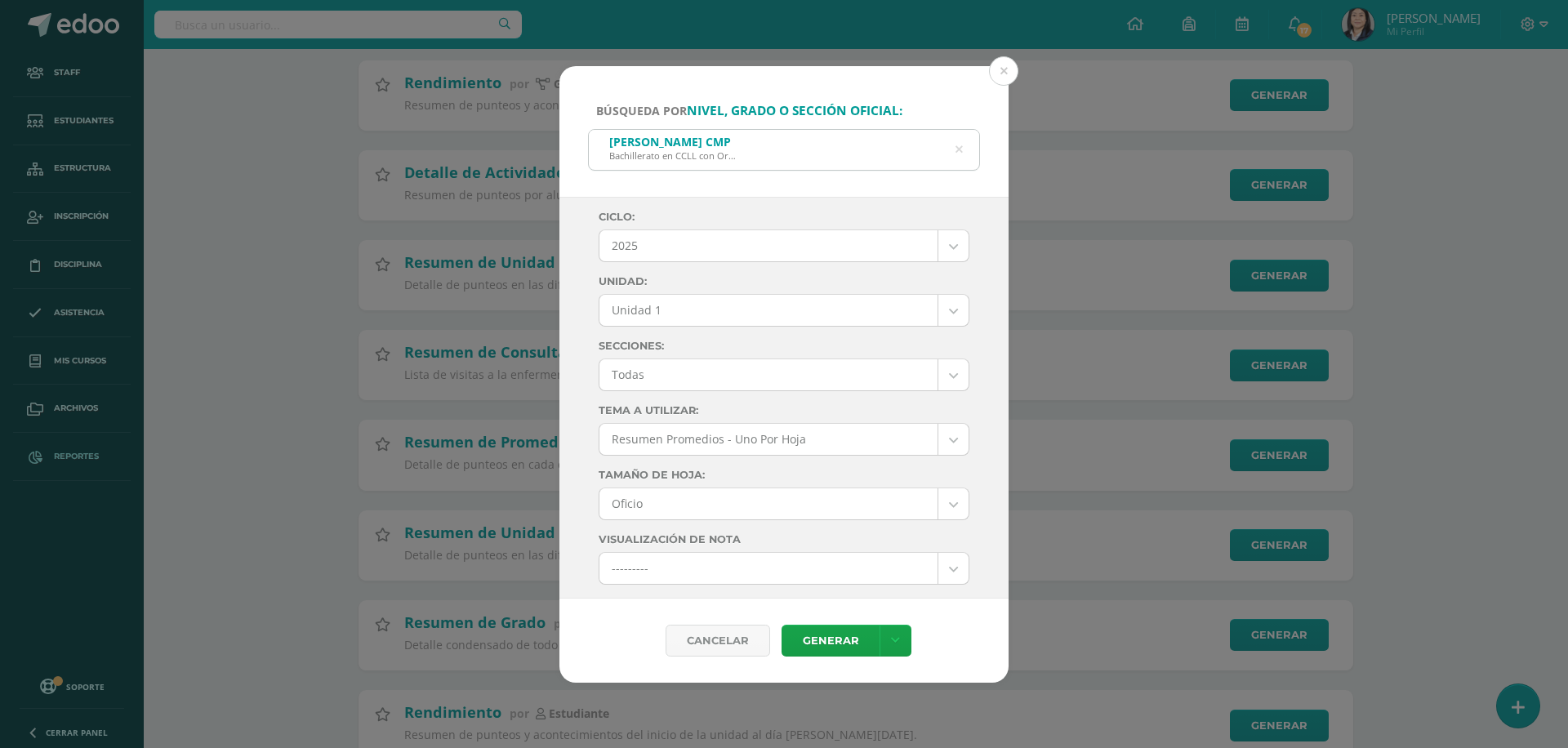
click at [672, 306] on body "Búsqueda por nivel, grado o sección oficial: Quinto Bachillerato CMP Bachillera…" at bounding box center [784, 346] width 1568 height 1294
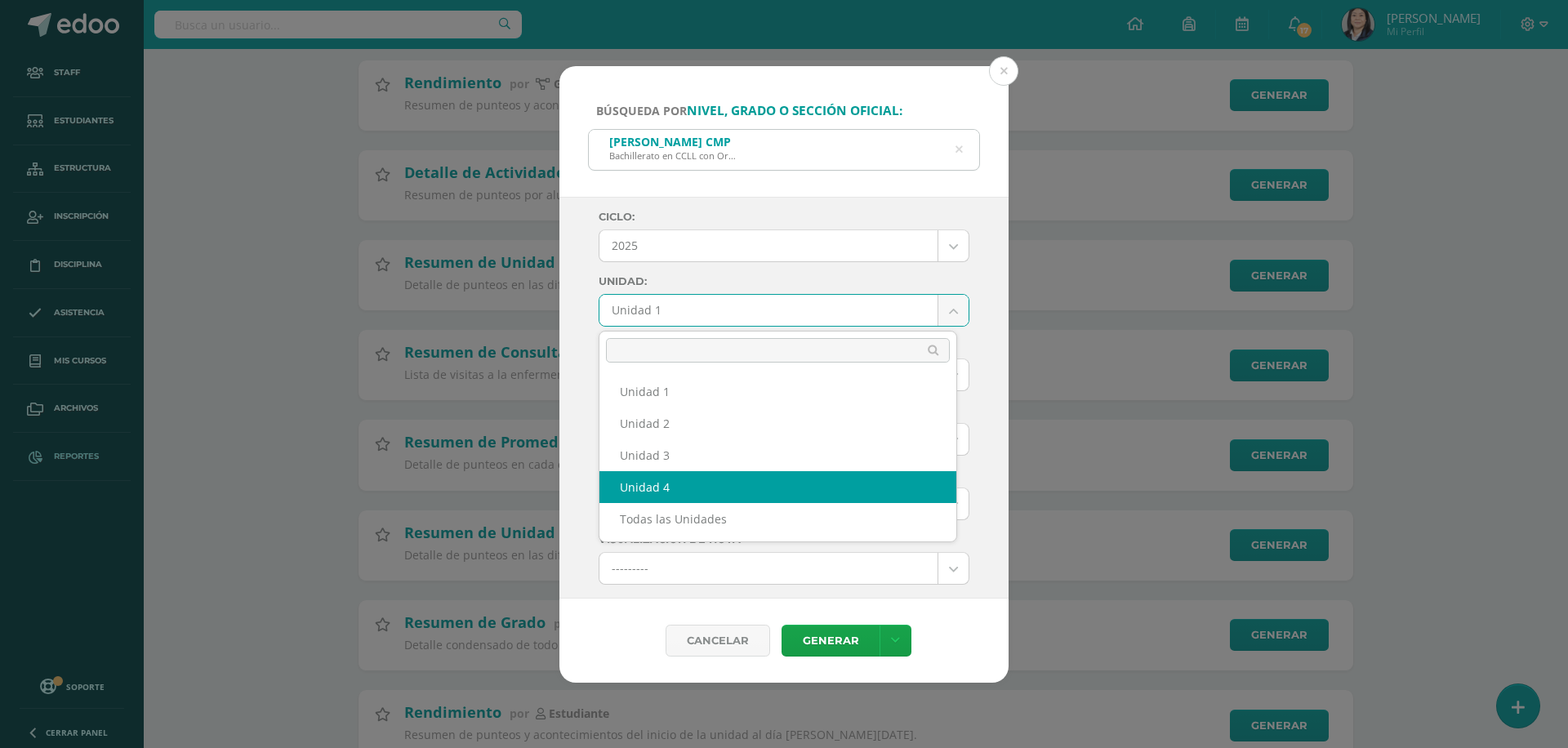
select select "Unidad 4"
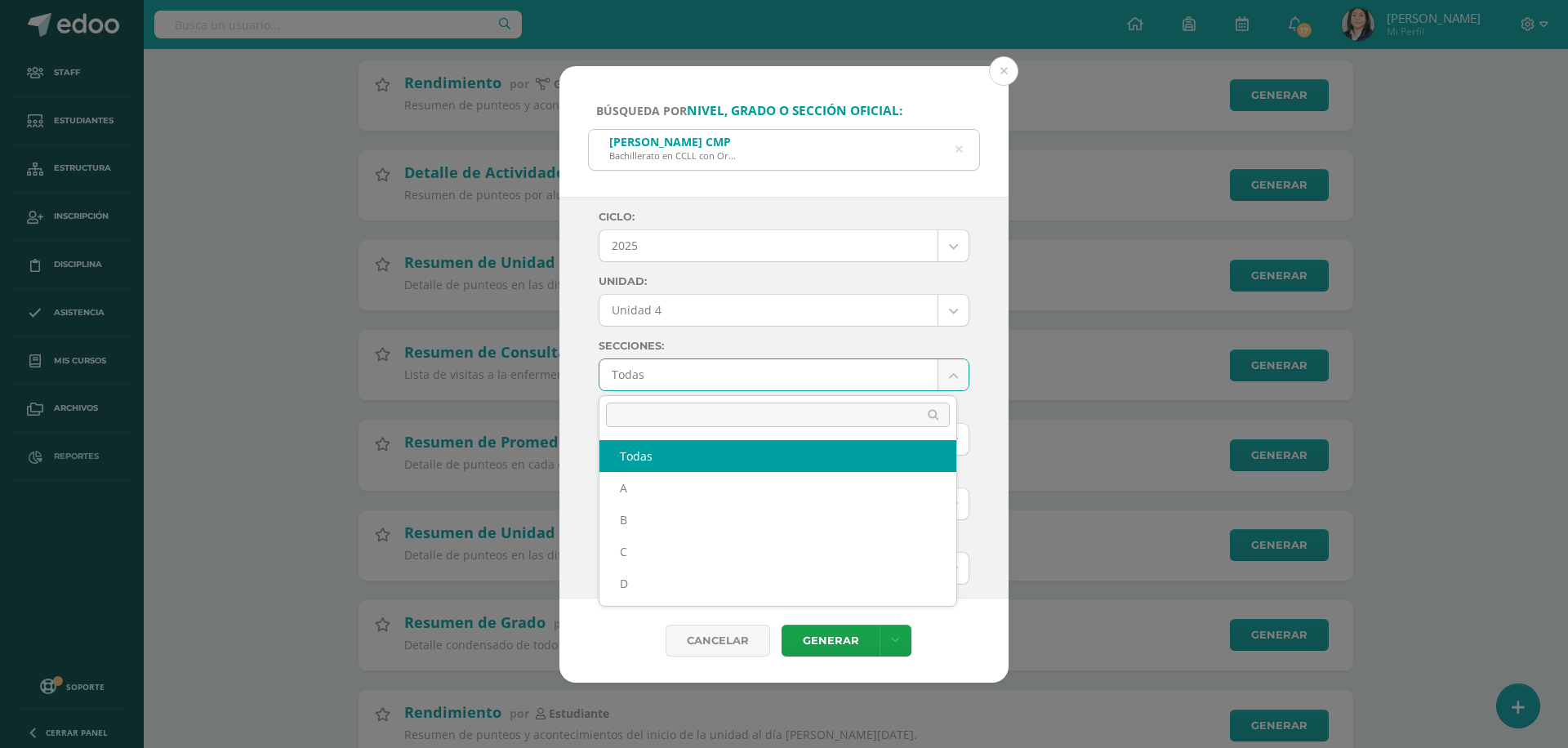
click at [683, 377] on body "Búsqueda por nivel, grado o sección oficial: Quinto Bachillerato CMP Bachillera…" at bounding box center [784, 346] width 1568 height 1294
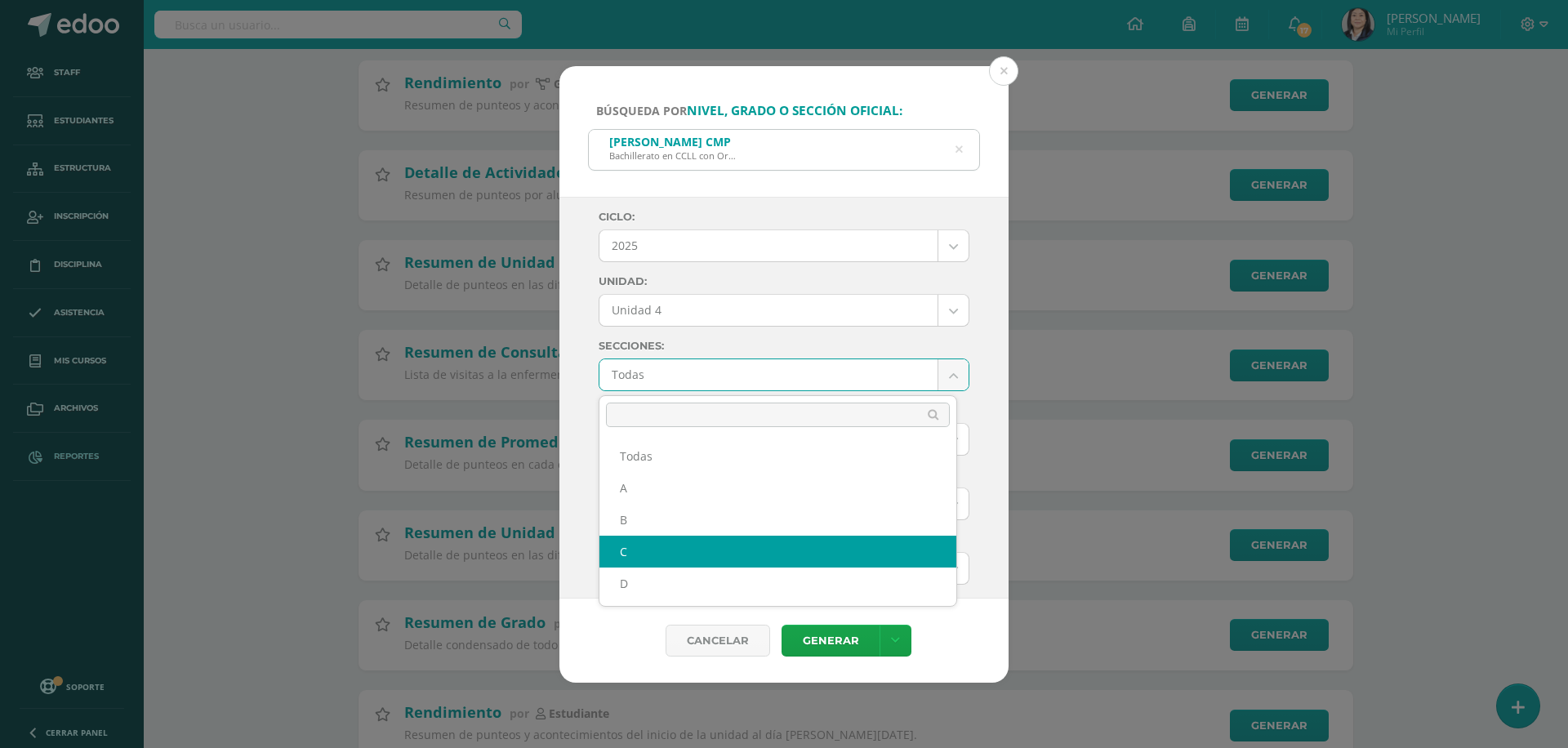
select select "C"
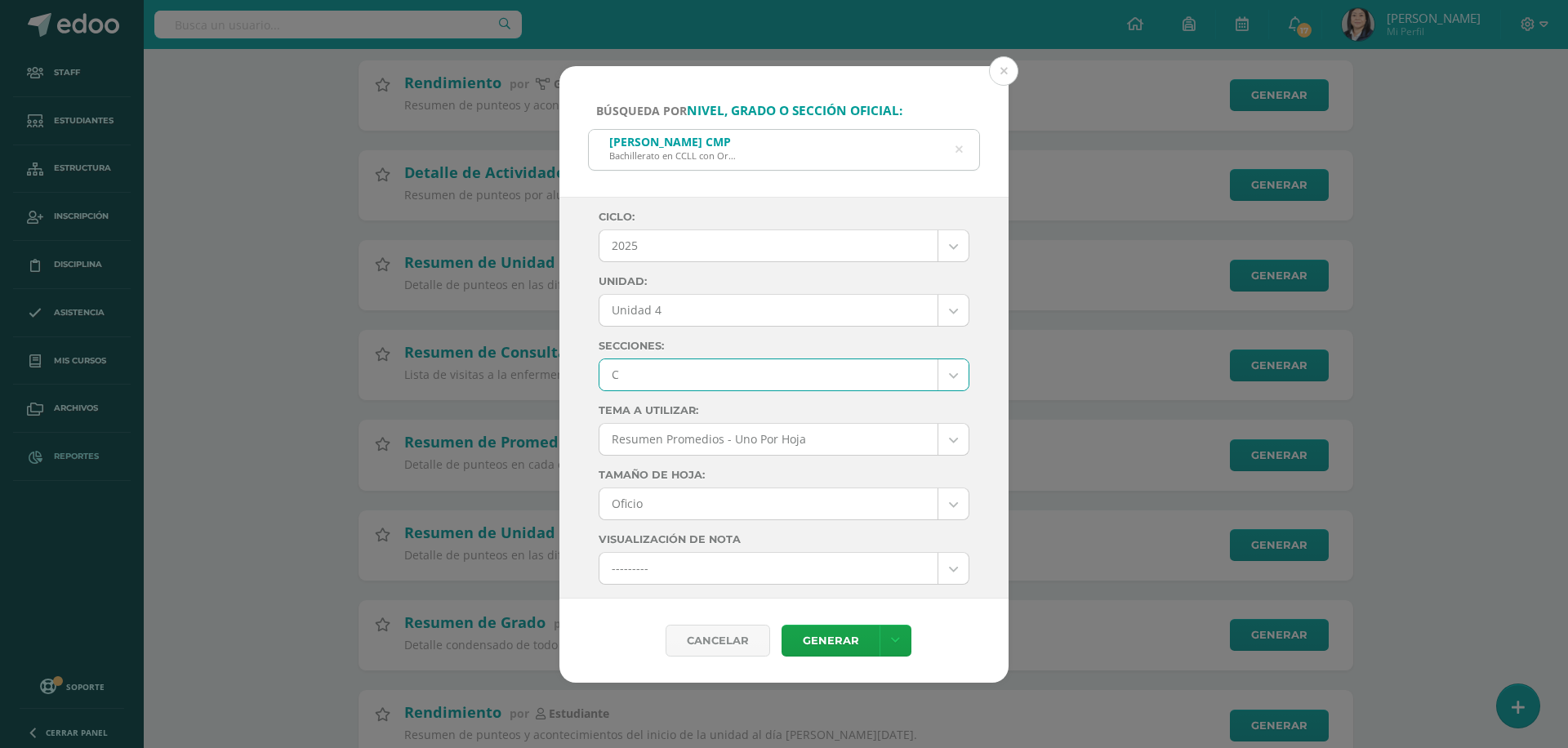
scroll to position [82, 0]
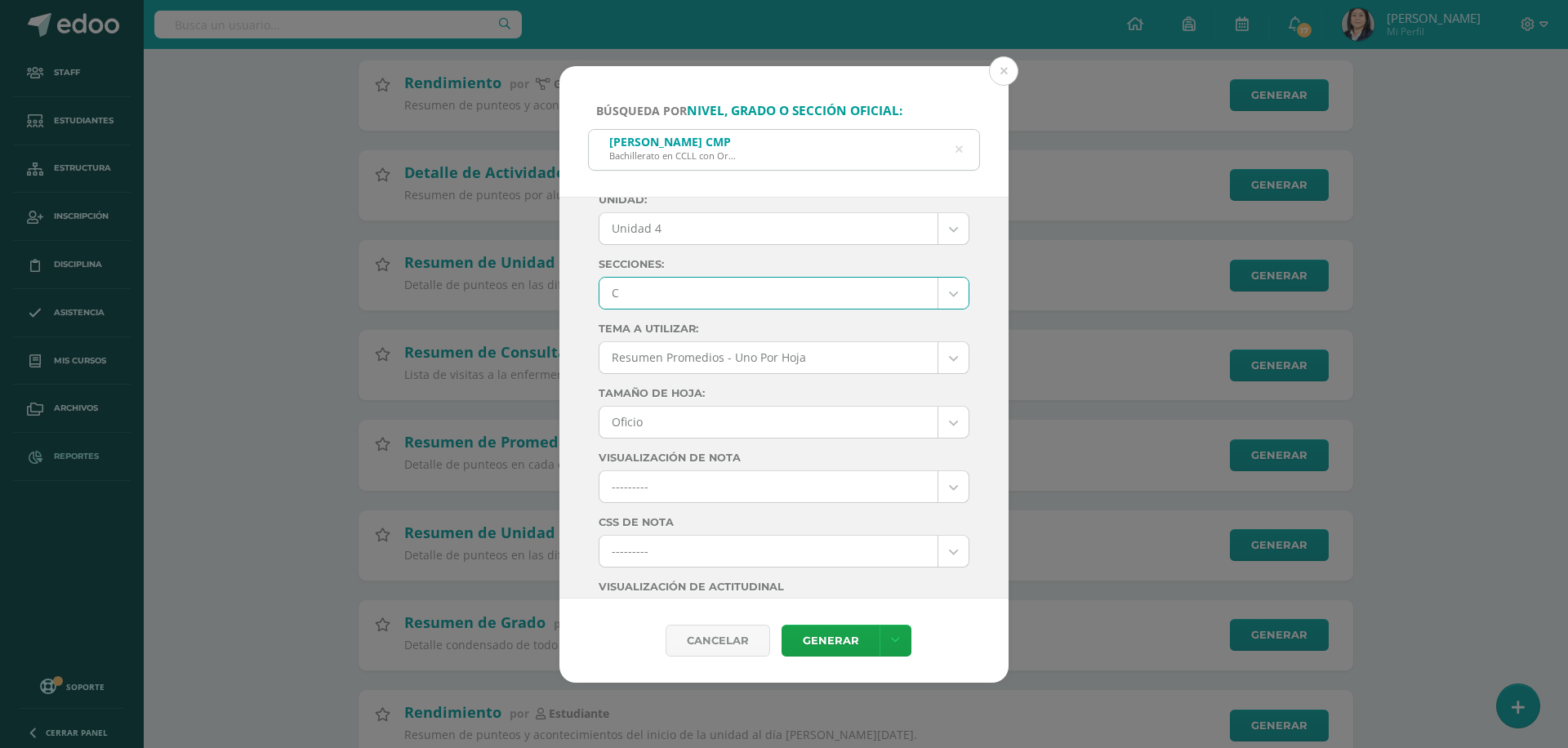
click at [675, 421] on body "Búsqueda por nivel, grado o sección oficial: Quinto Bachillerato CMP Bachillera…" at bounding box center [784, 346] width 1568 height 1294
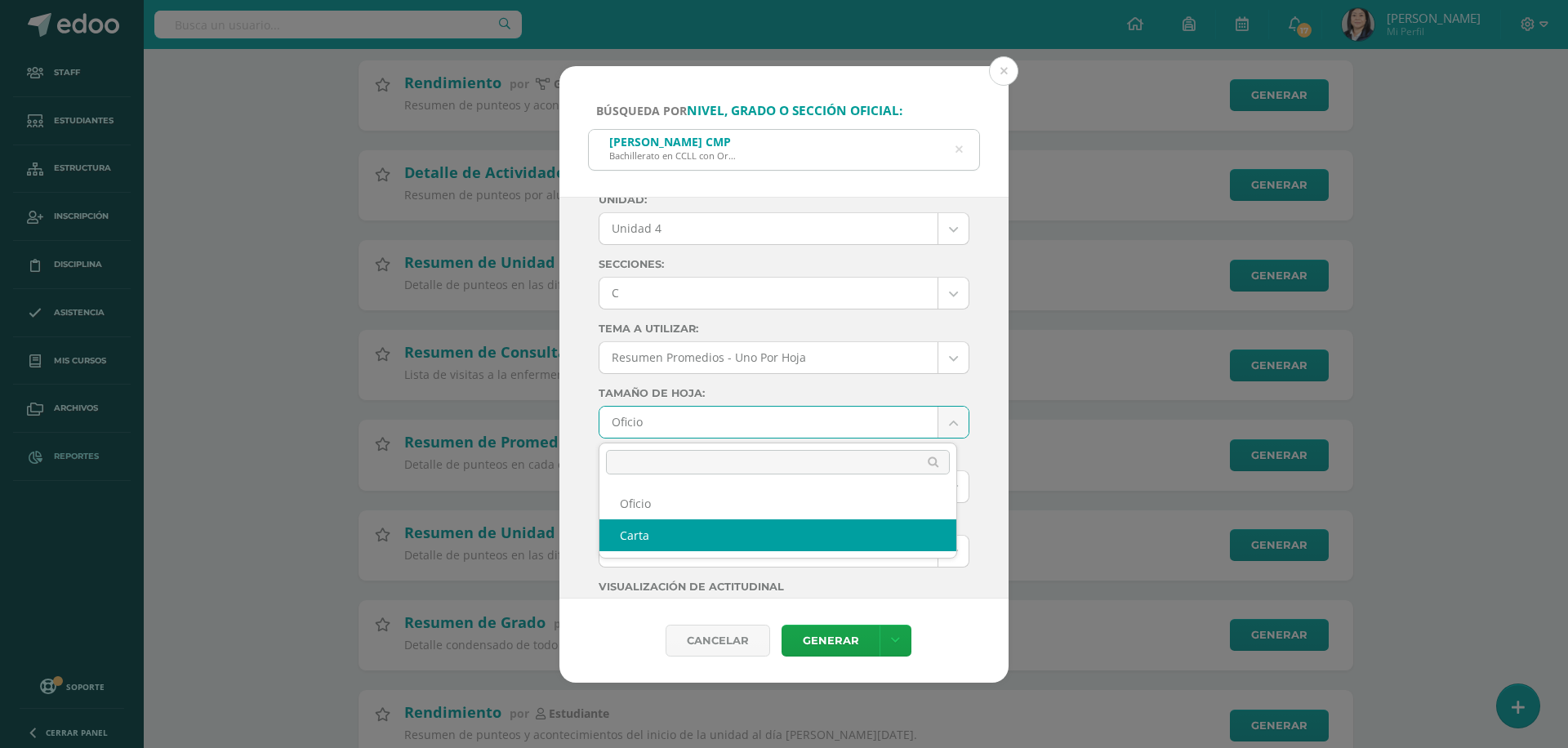
select select "letter"
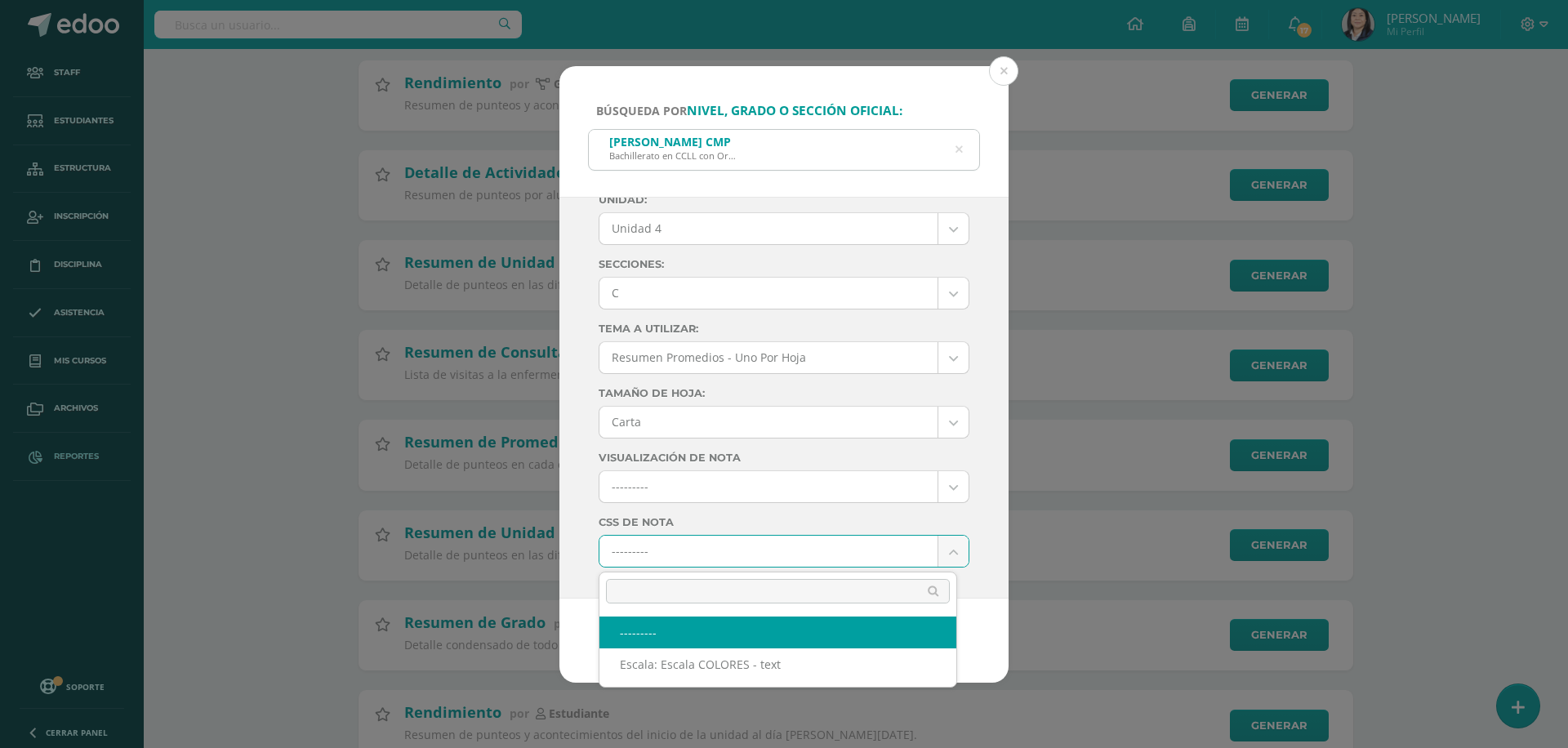
click at [655, 542] on body "Búsqueda por nivel, grado o sección oficial: Quinto Bachillerato CMP Bachillera…" at bounding box center [784, 346] width 1568 height 1294
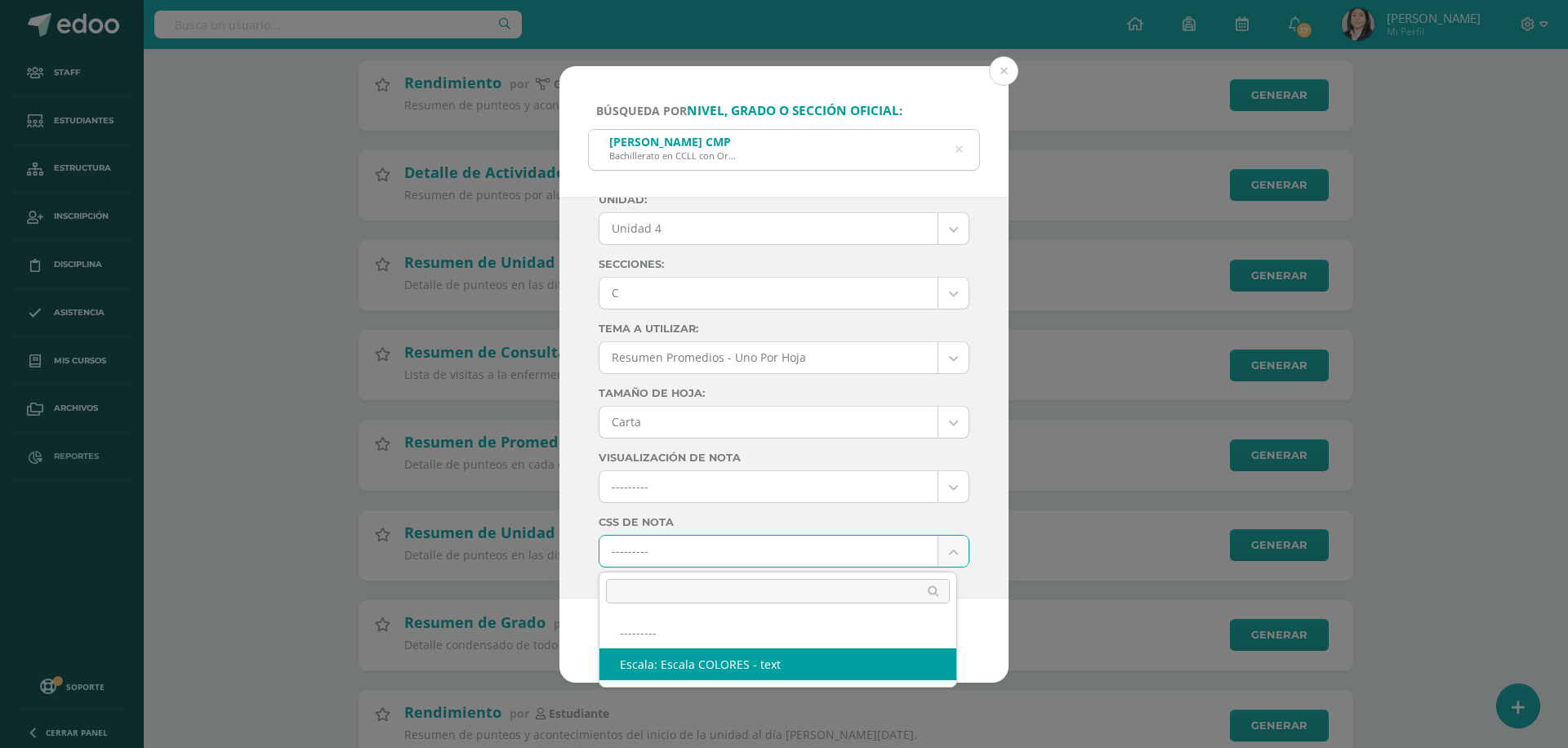
select select "10"
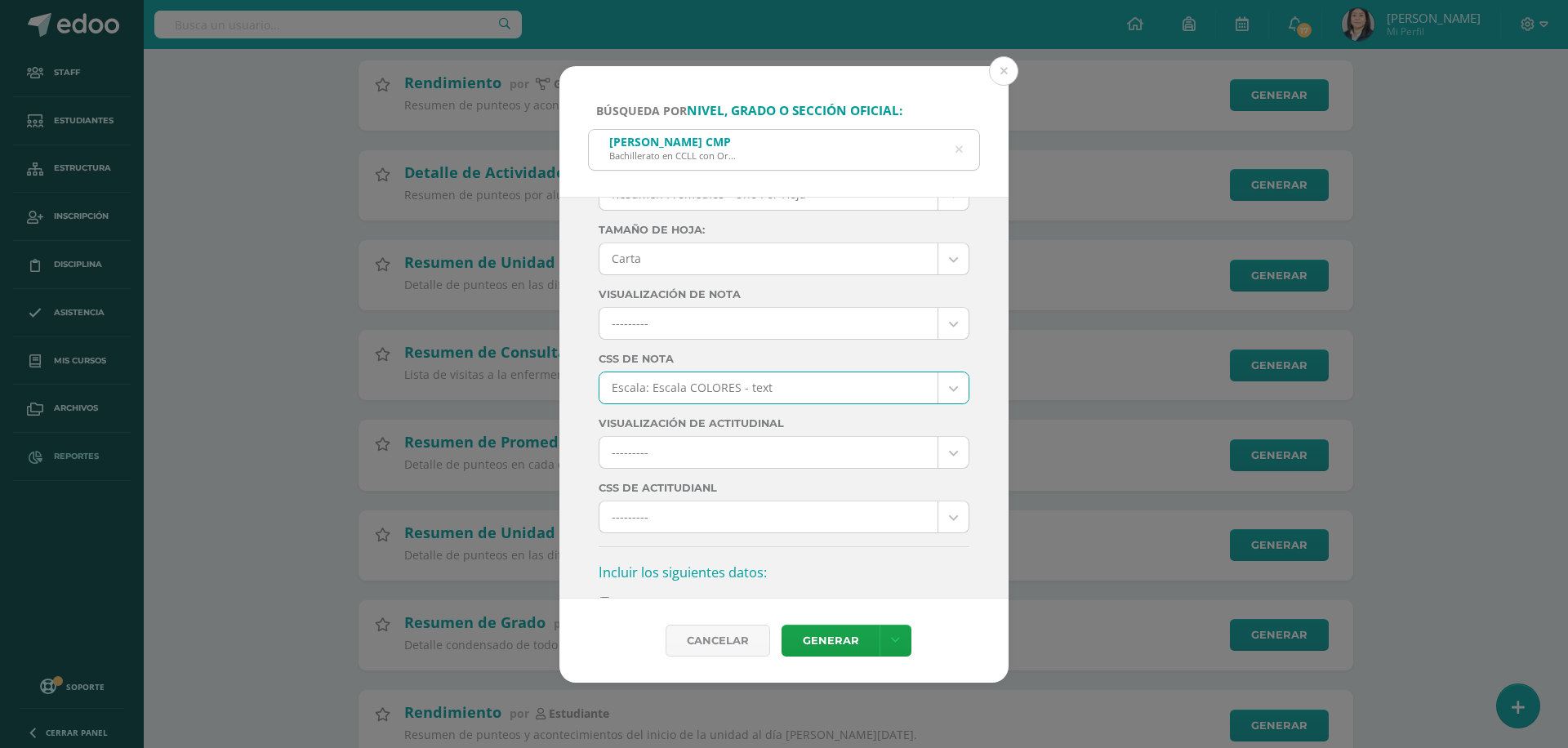
scroll to position [572, 0]
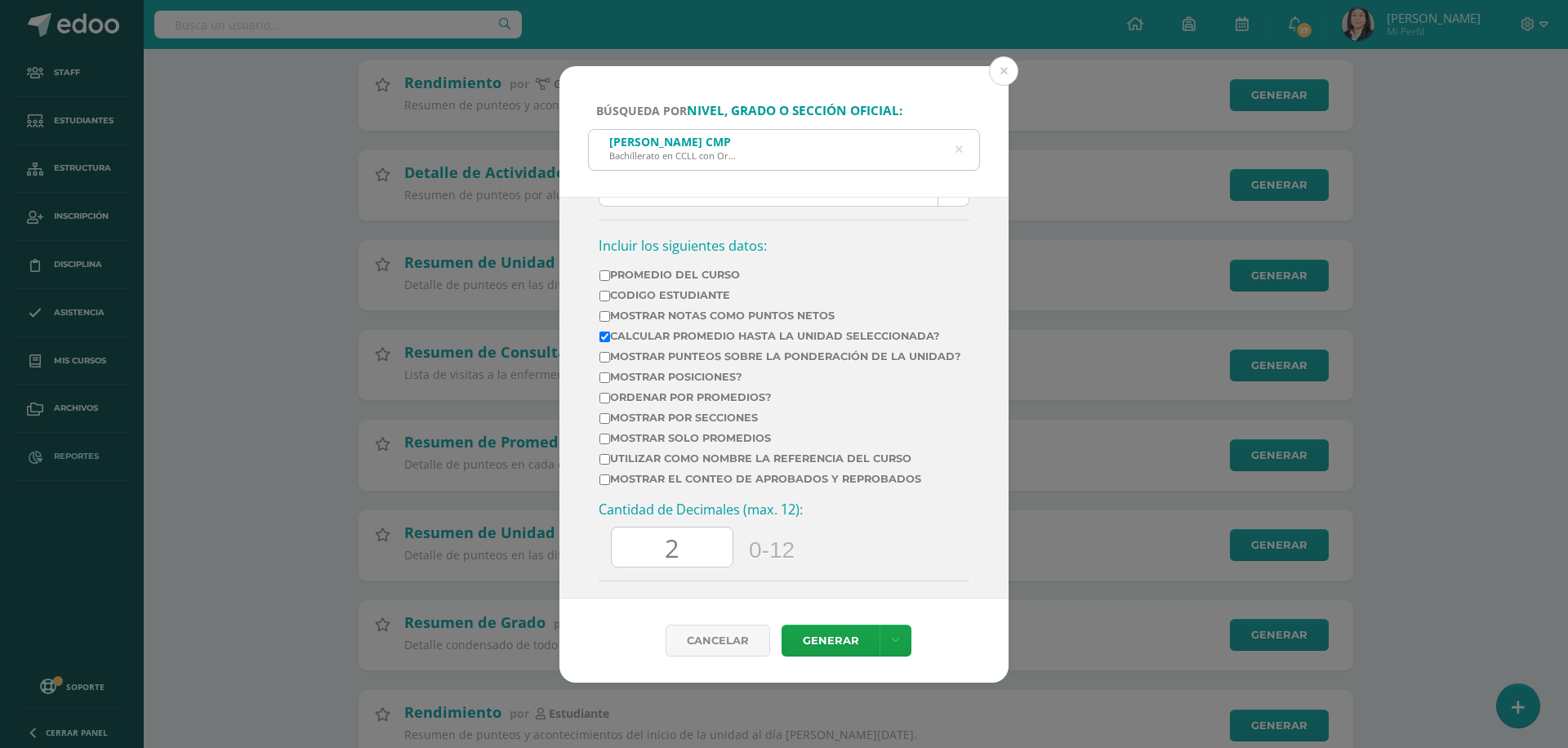
click at [696, 316] on label "Mostrar Notas Como Puntos Netos" at bounding box center [780, 316] width 362 height 13
click at [610, 316] on input "Mostrar Notas Como Puntos Netos" at bounding box center [604, 316] width 11 height 11
checkbox input "true"
click at [685, 564] on input "2" at bounding box center [672, 548] width 121 height 40
click at [689, 424] on label "Mostrar por secciones" at bounding box center [780, 417] width 362 height 13
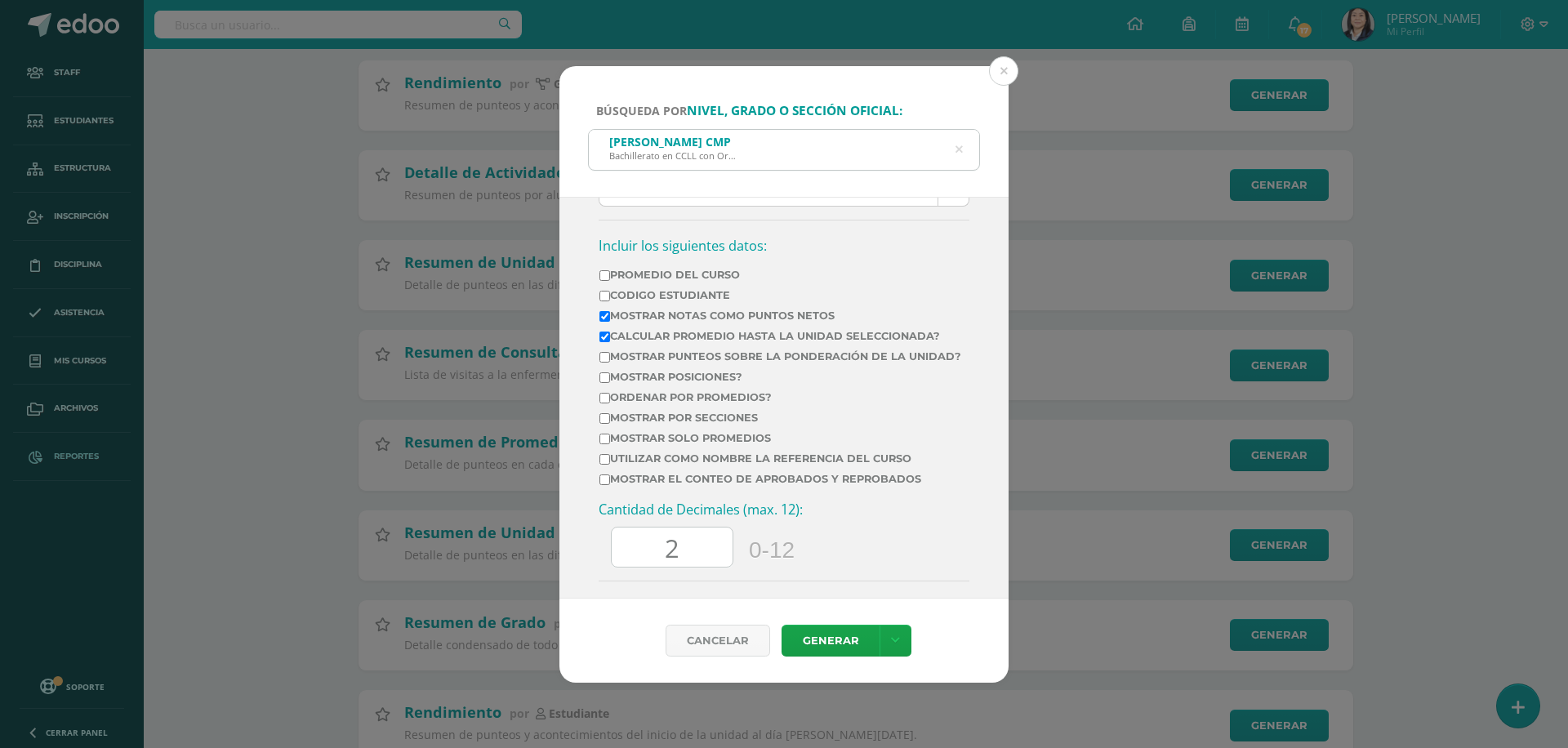
click at [610, 424] on input "Mostrar por secciones" at bounding box center [604, 418] width 11 height 11
checkbox input "true"
click at [655, 493] on td "Mostrar el conteo de Aprobados y Reprobados" at bounding box center [780, 482] width 363 height 20
click at [653, 485] on label "Mostrar el conteo de Aprobados y Reprobados" at bounding box center [780, 478] width 362 height 13
click at [610, 485] on input "Mostrar el conteo de Aprobados y Reprobados" at bounding box center [604, 479] width 11 height 11
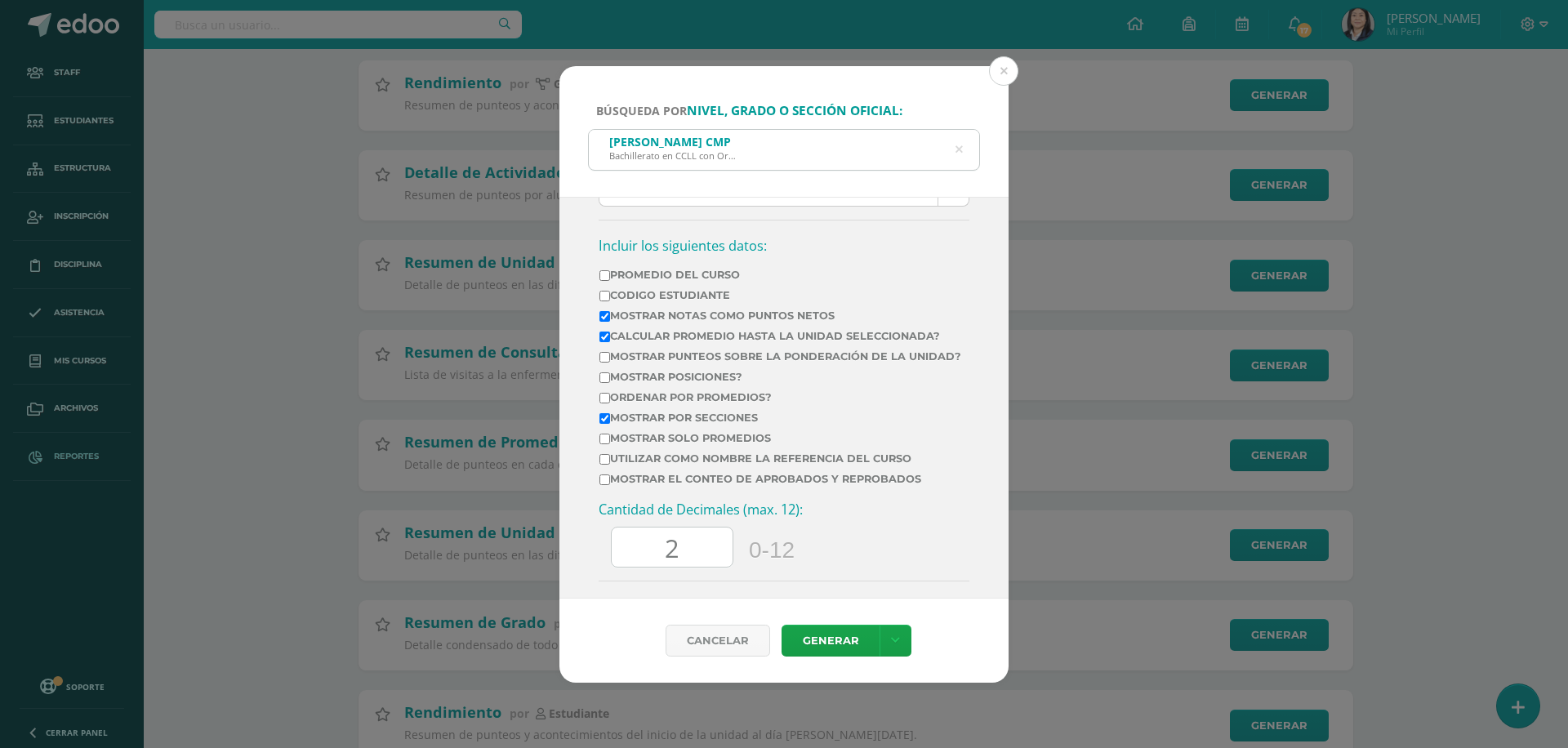
checkbox input "true"
click at [657, 568] on input "60.0" at bounding box center [672, 548] width 121 height 40
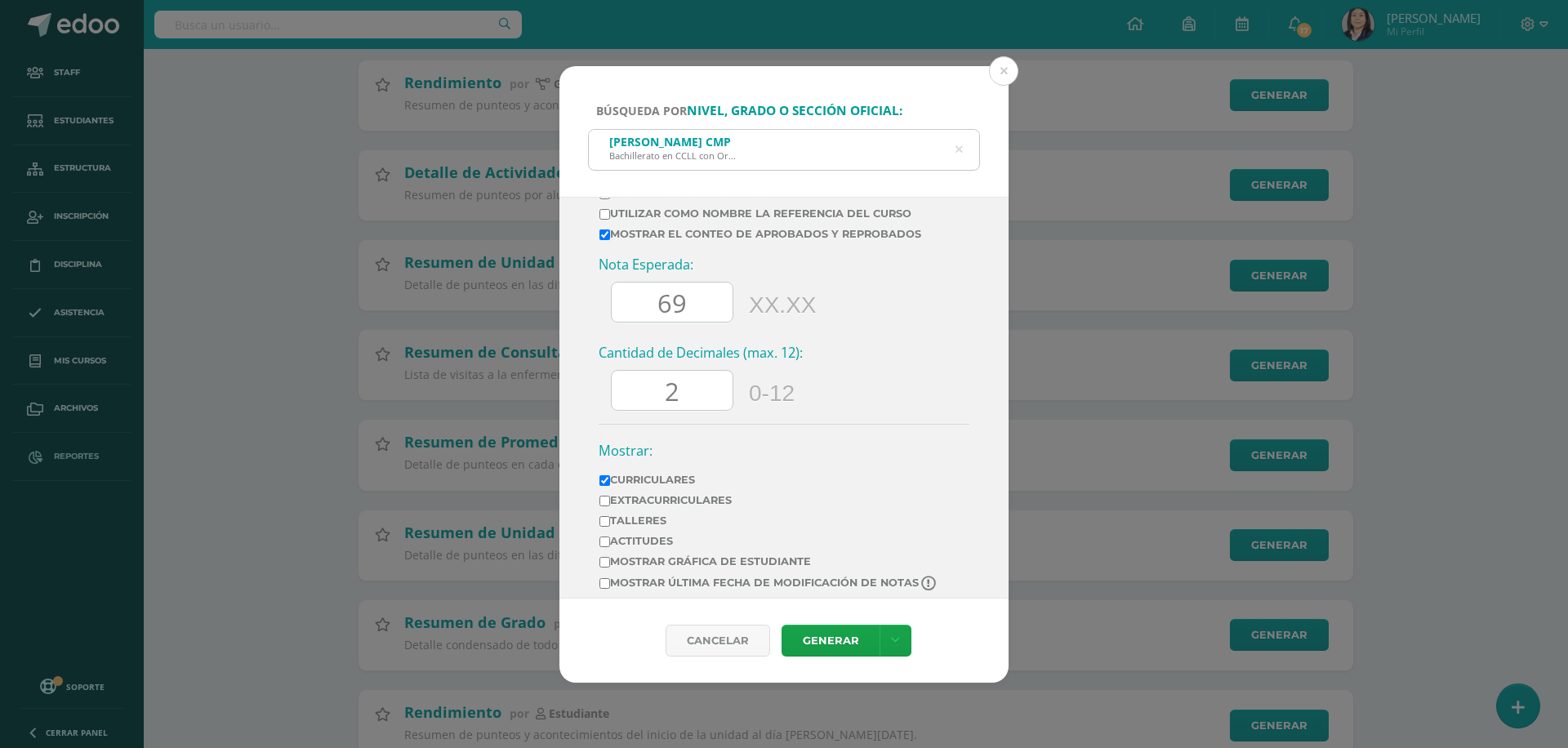
type input "69"
click at [703, 411] on input "2" at bounding box center [672, 391] width 121 height 40
click at [675, 322] on input "69" at bounding box center [672, 302] width 121 height 40
type input "6"
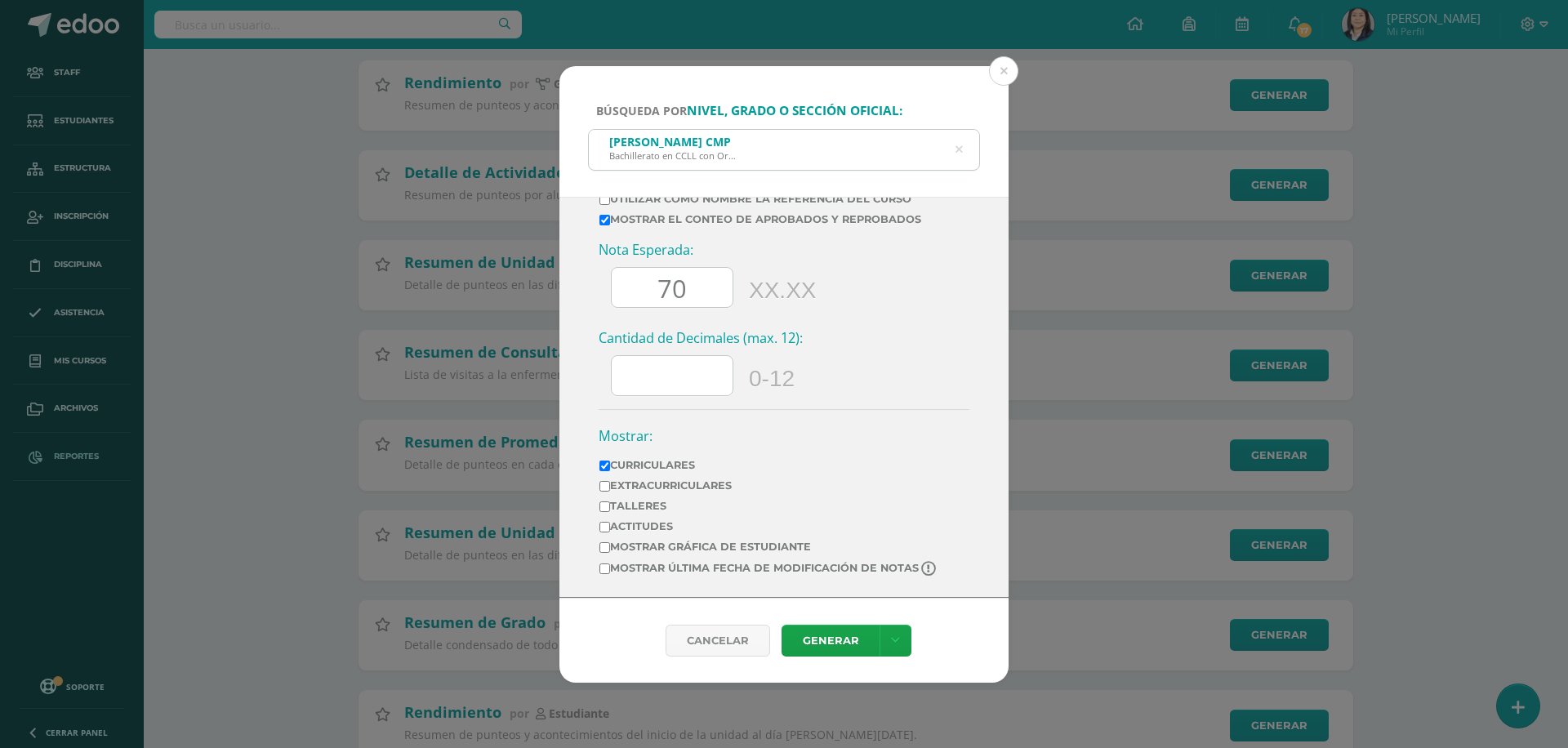
type input "70"
click at [730, 485] on label "Extracurriculares" at bounding box center [769, 485] width 339 height 13
click at [610, 485] on input "Extracurriculares" at bounding box center [604, 486] width 11 height 11
checkbox input "true"
click at [740, 573] on label "Mostrar última fecha de modificación de notas" at bounding box center [769, 569] width 339 height 16
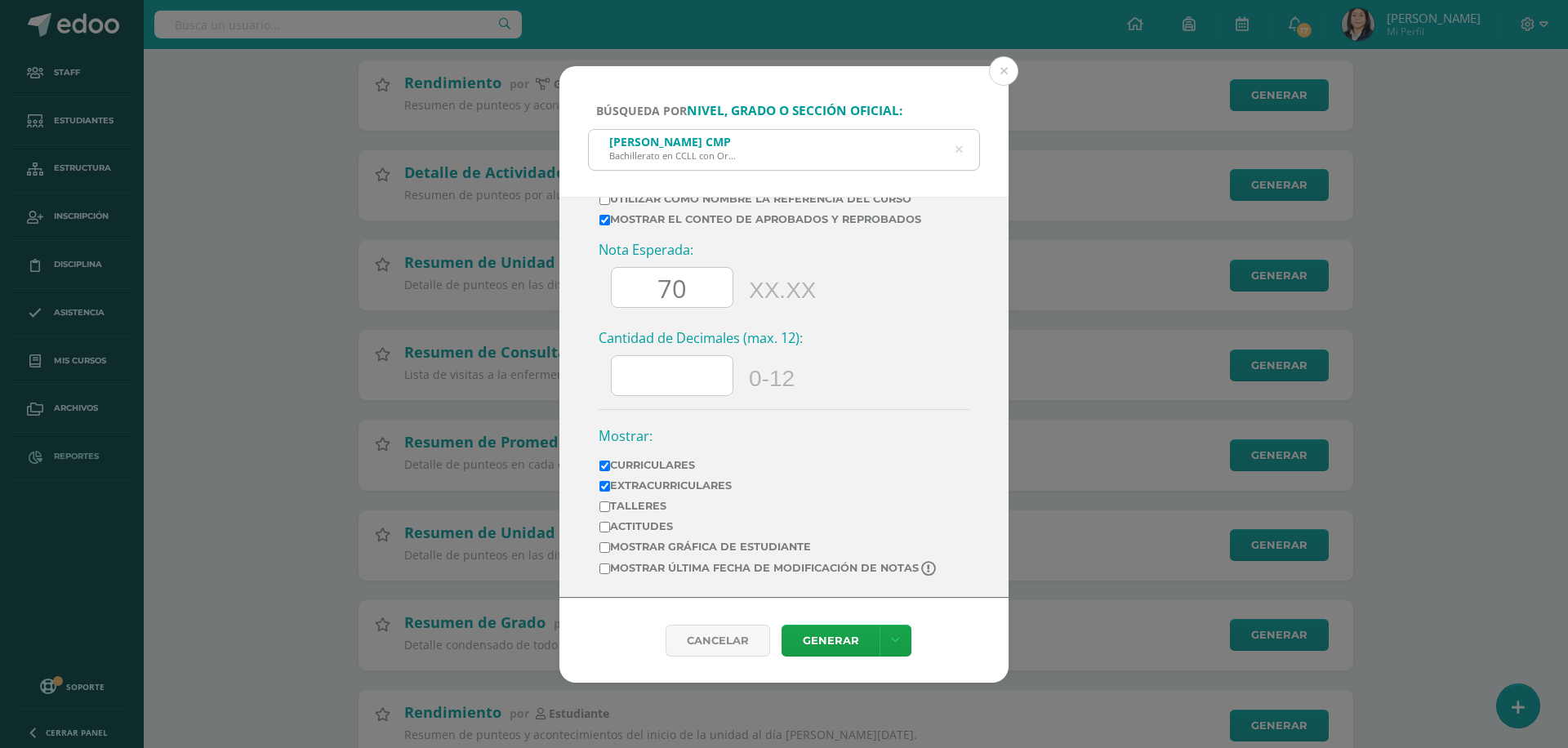
click at [610, 573] on input "Mostrar última fecha de modificación de notas" at bounding box center [604, 569] width 11 height 11
checkbox input "true"
click at [822, 642] on link "Generar" at bounding box center [830, 640] width 98 height 32
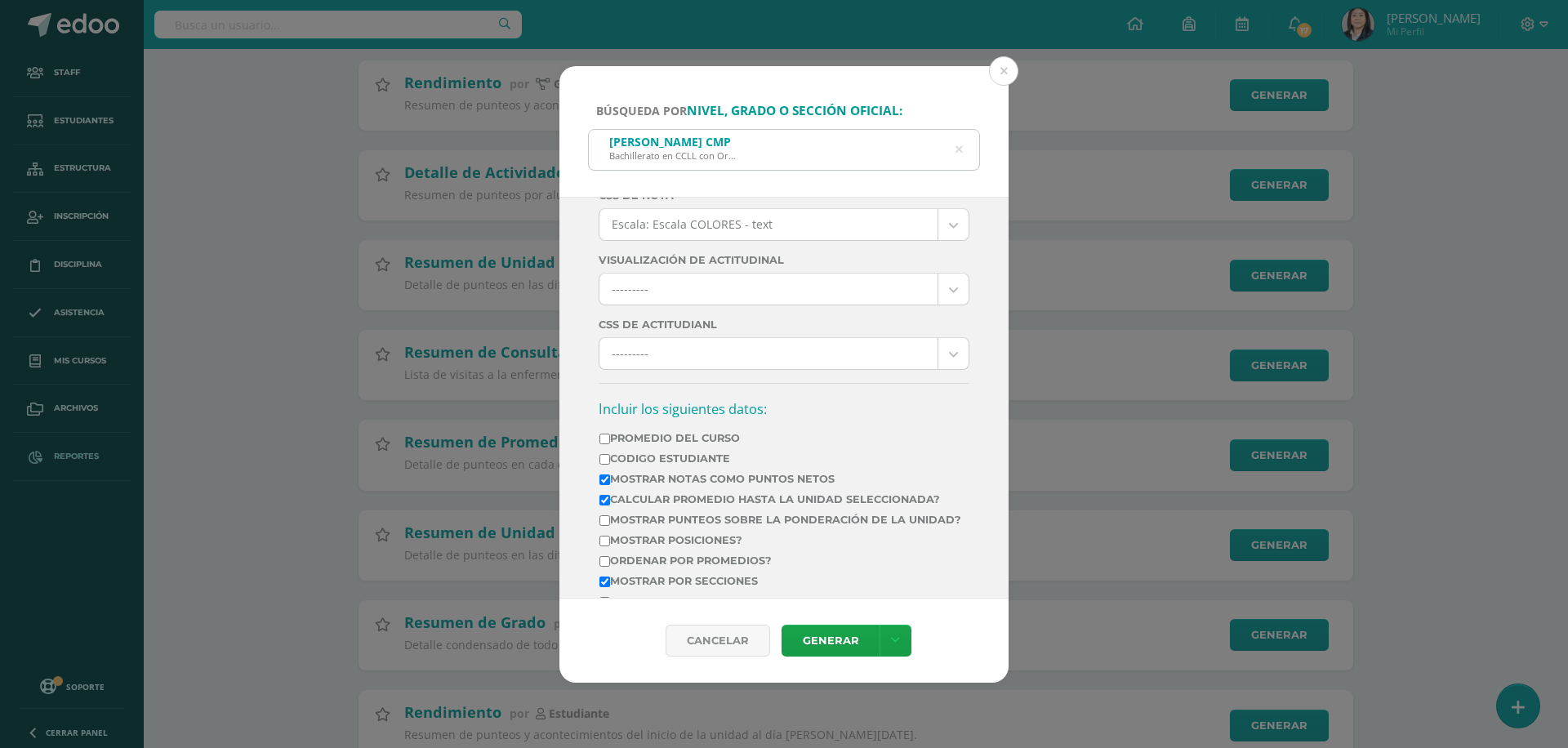
scroll to position [490, 0]
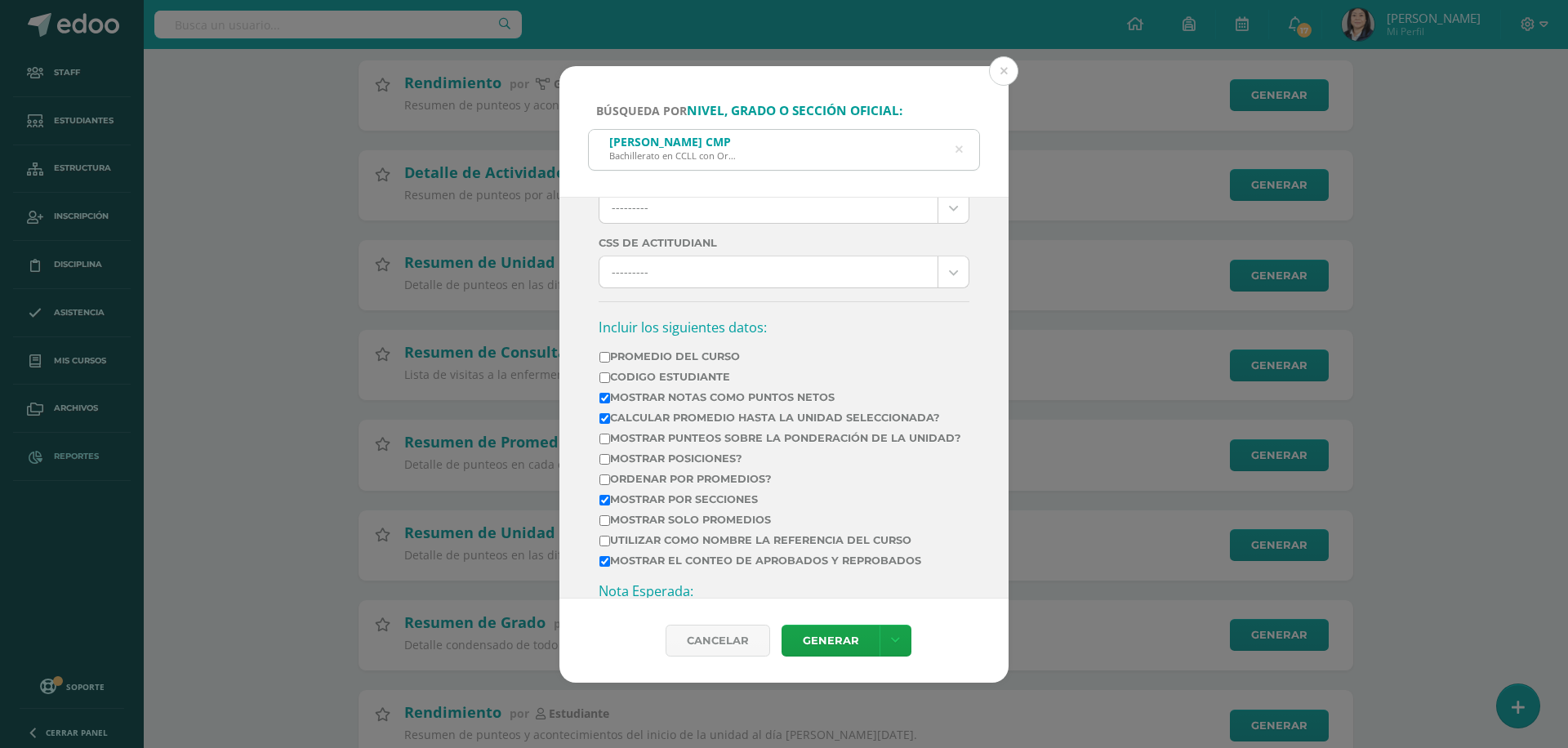
click at [707, 398] on label "Mostrar Notas Como Puntos Netos" at bounding box center [780, 397] width 362 height 13
click at [610, 398] on input "Mostrar Notas Como Puntos Netos" at bounding box center [604, 397] width 11 height 11
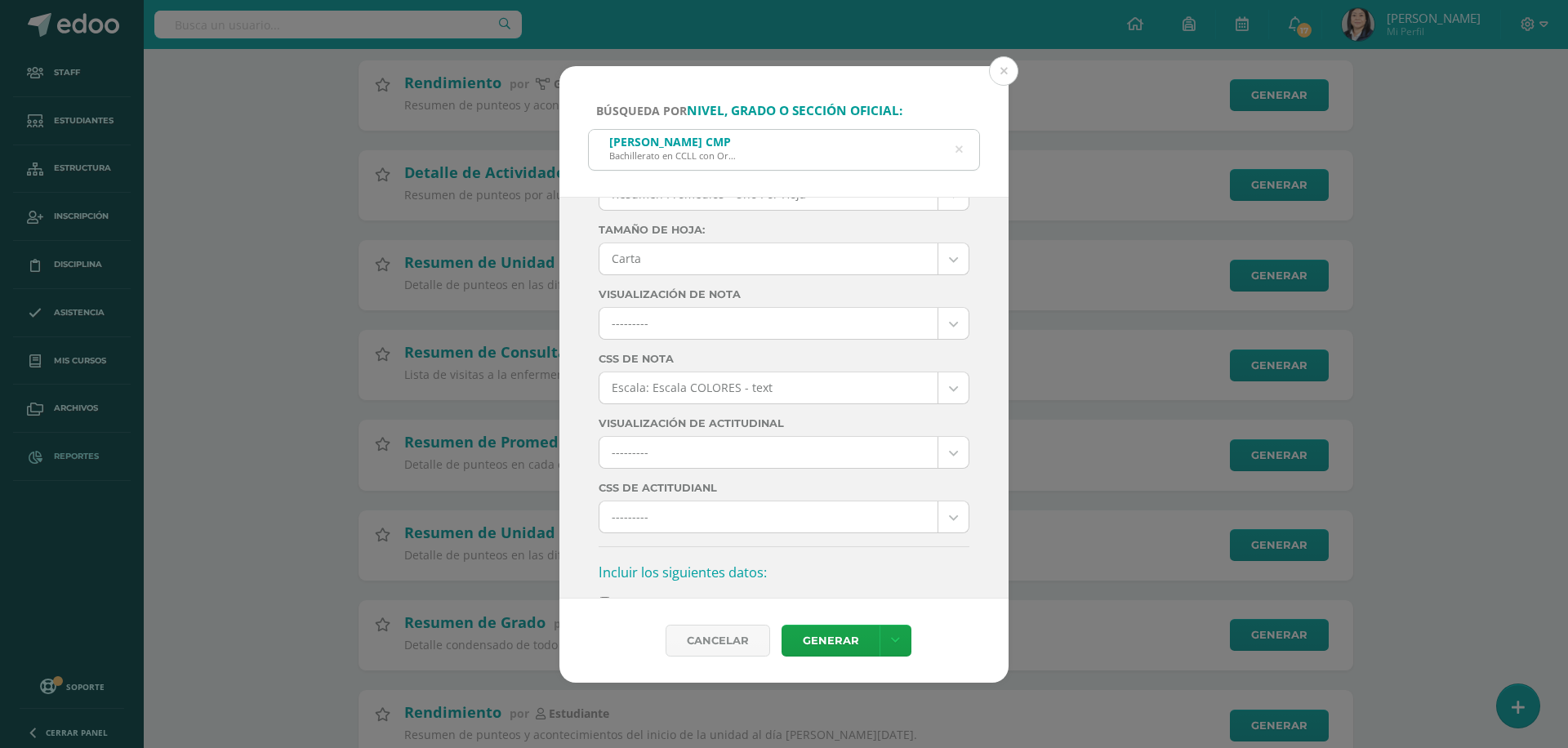
scroll to position [0, 0]
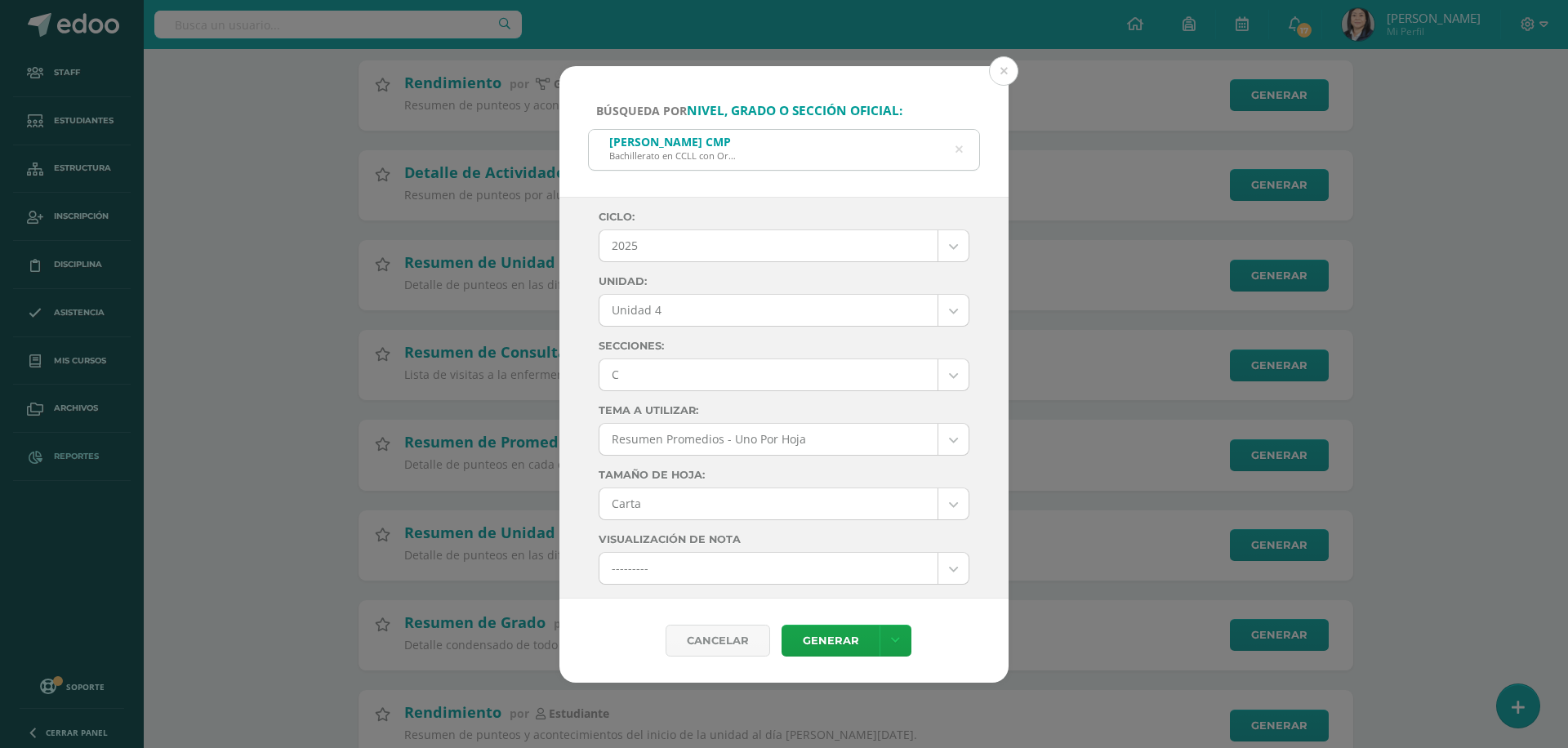
click at [756, 310] on body "Búsqueda por nivel, grado o sección oficial: Quinto Bachillerato CMP Bachillera…" at bounding box center [784, 346] width 1568 height 1294
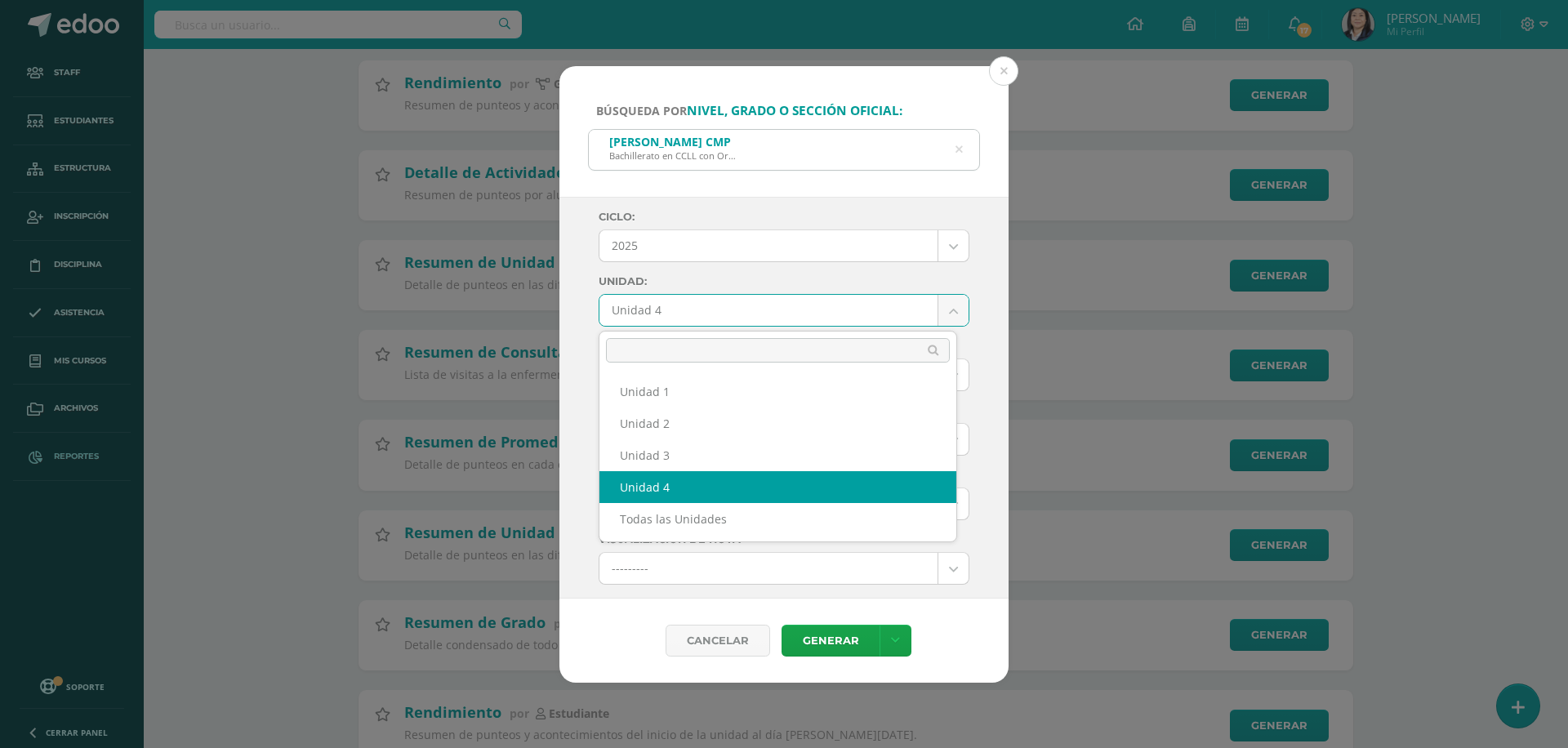
click at [756, 310] on body "Búsqueda por nivel, grado o sección oficial: Quinto Bachillerato CMP Bachillera…" at bounding box center [784, 346] width 1568 height 1294
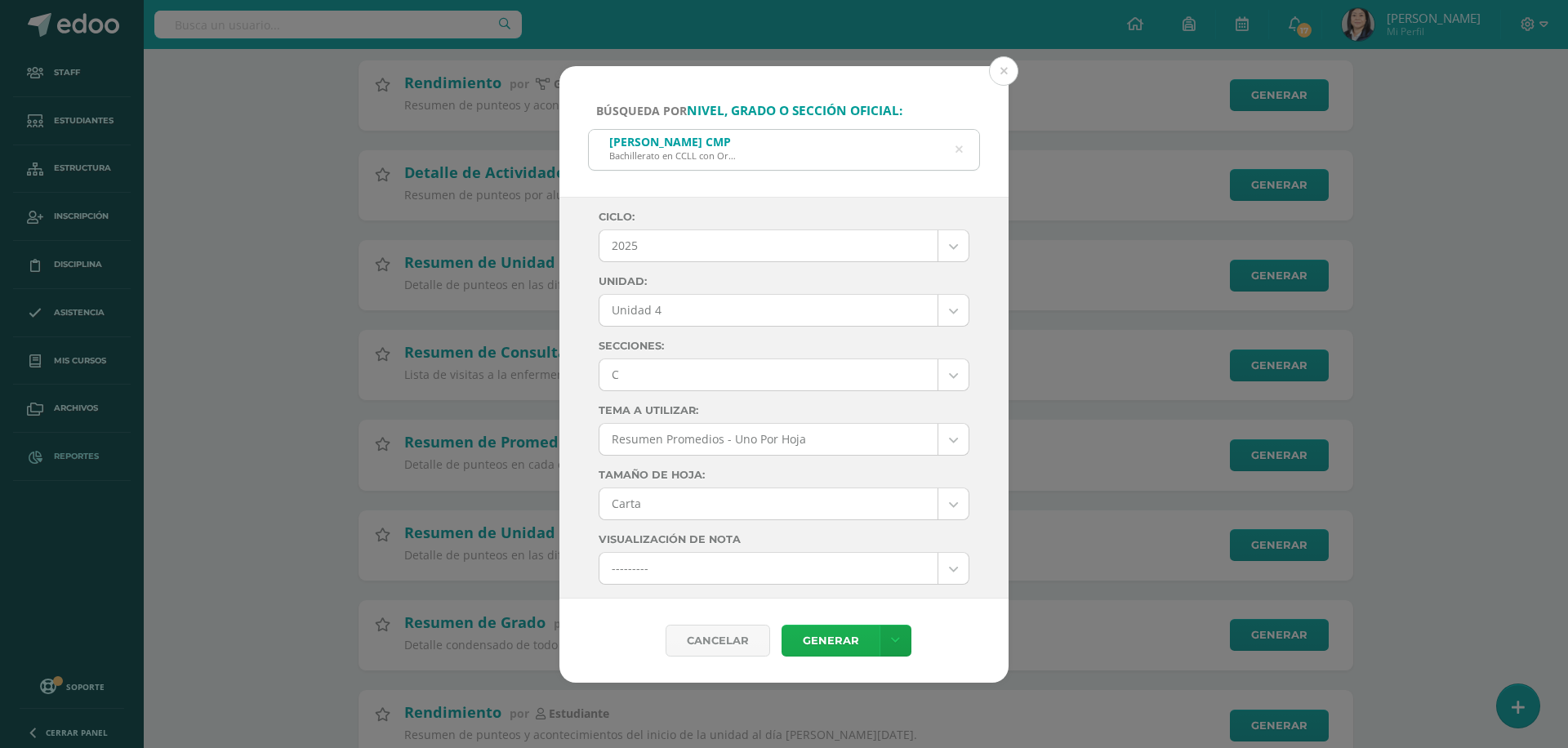
click at [805, 634] on link "Generar" at bounding box center [830, 640] width 98 height 32
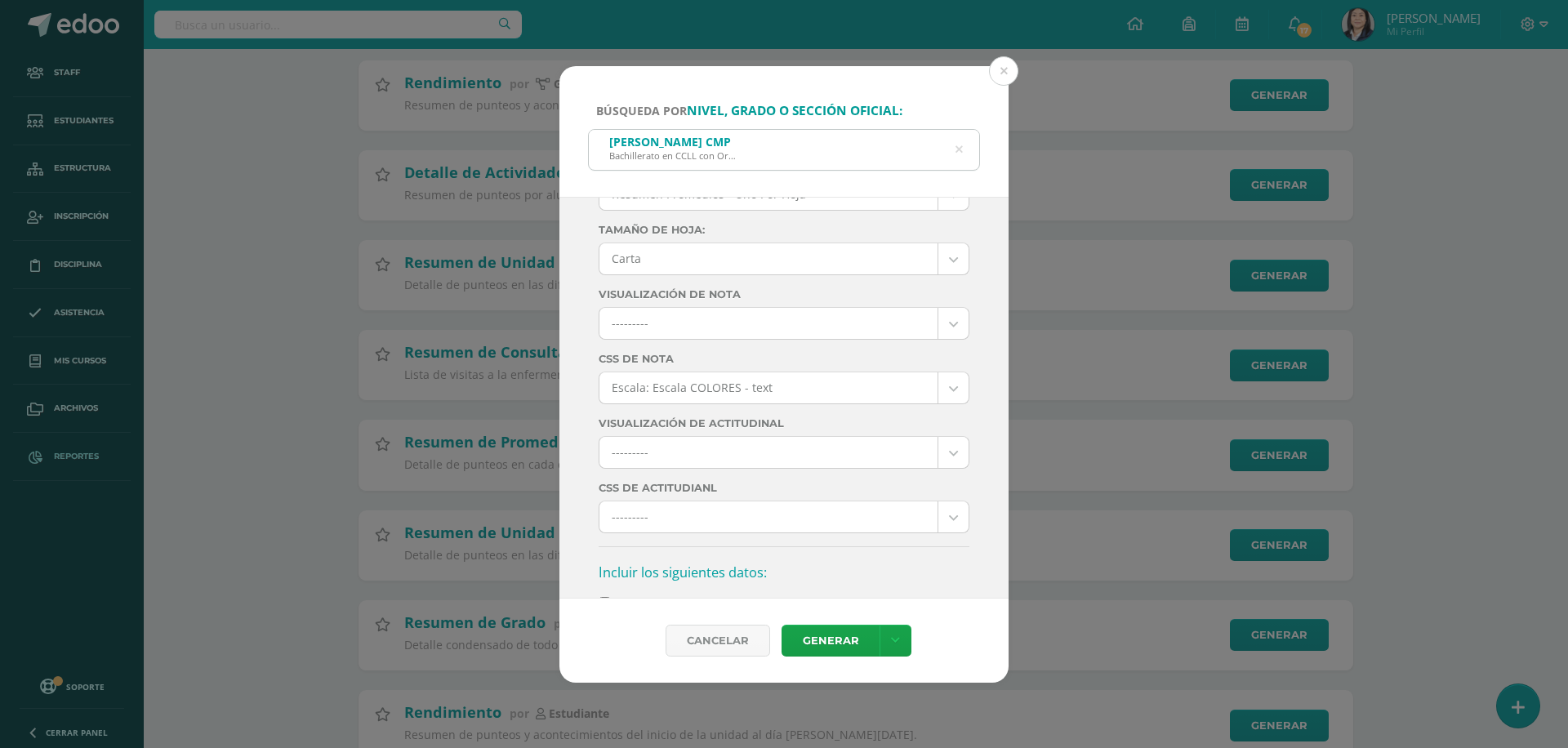
scroll to position [490, 0]
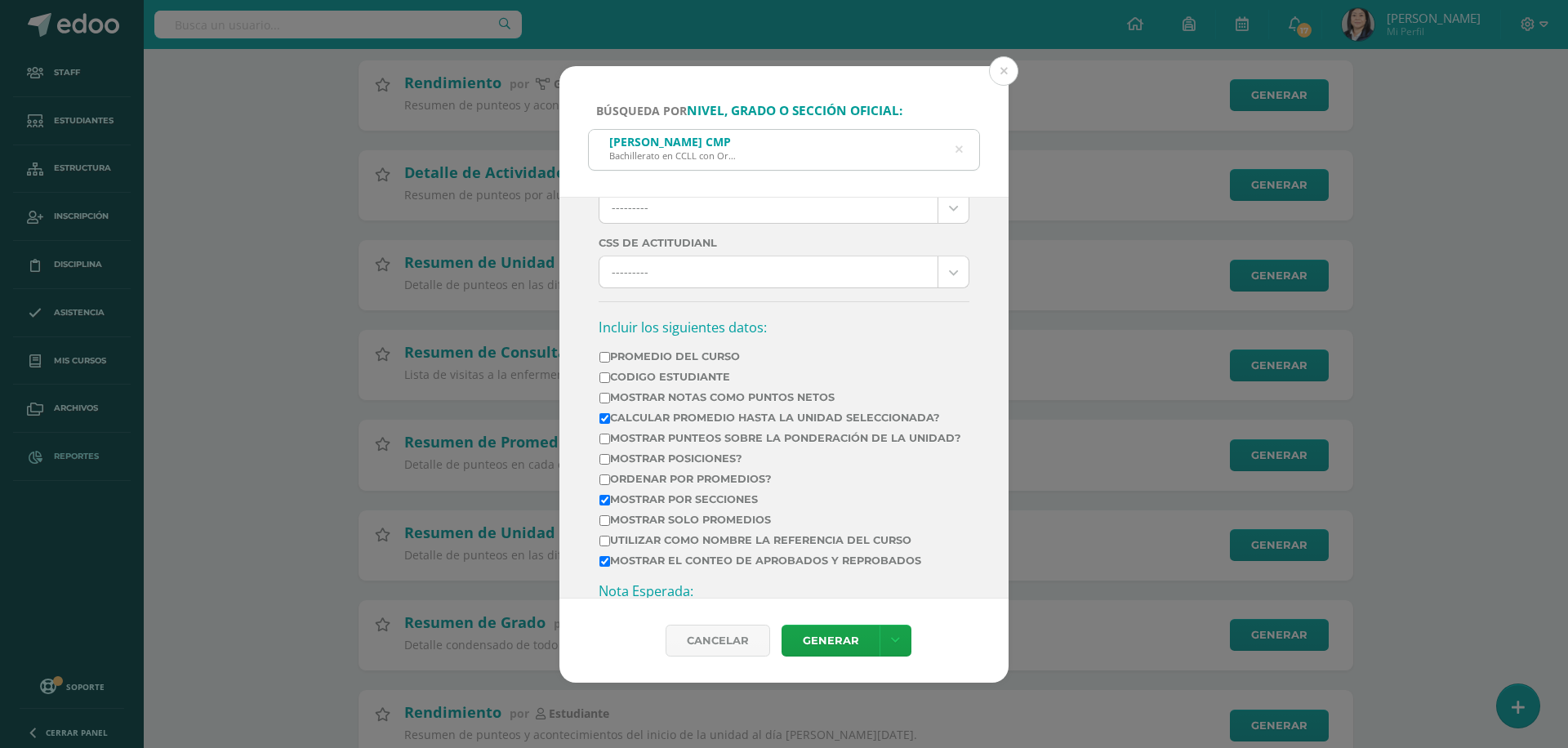
click at [719, 395] on label "Mostrar Notas Como Puntos Netos" at bounding box center [780, 397] width 362 height 13
click at [610, 395] on input "Mostrar Notas Como Puntos Netos" at bounding box center [604, 397] width 11 height 11
checkbox input "true"
click at [807, 641] on link "Generar" at bounding box center [830, 640] width 98 height 32
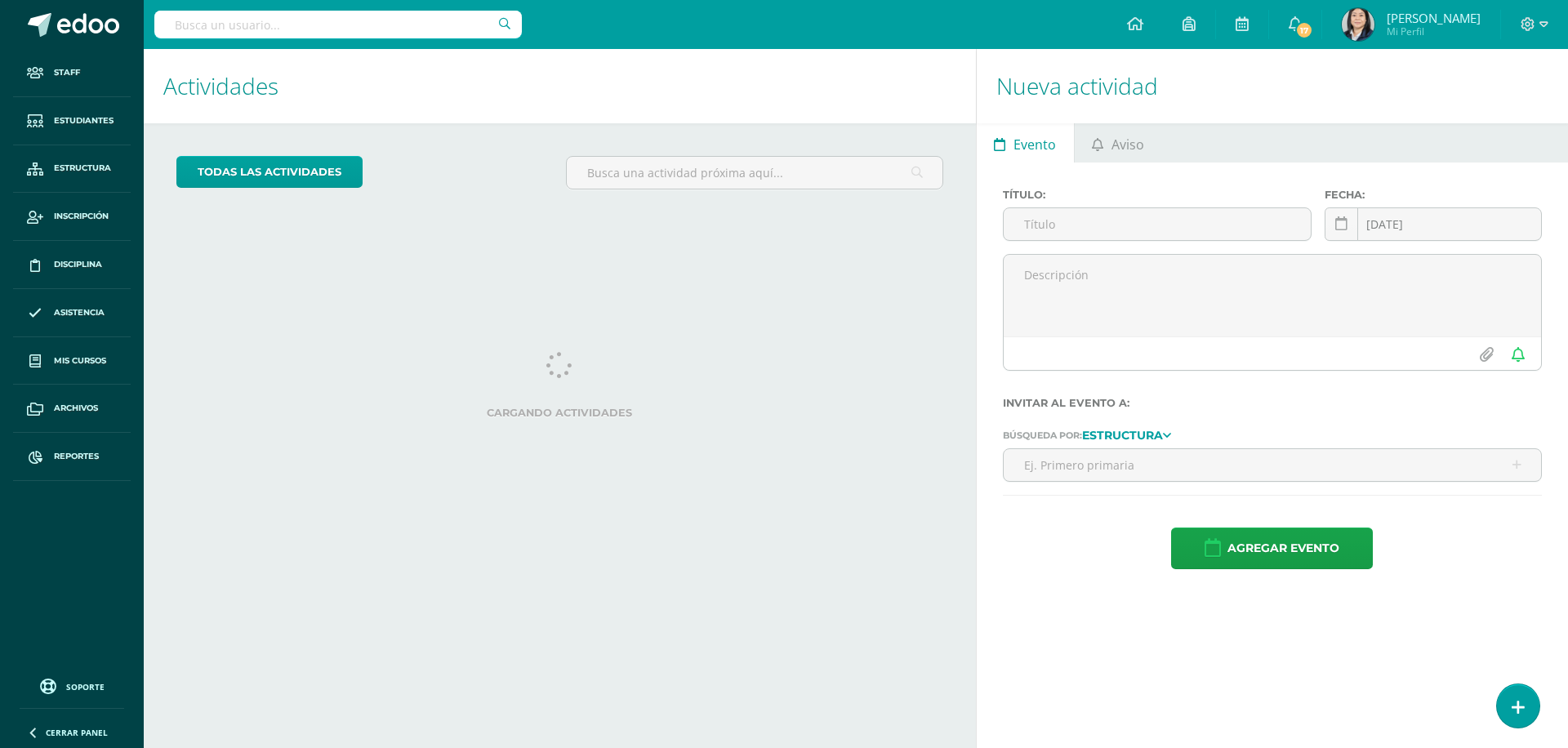
click at [386, 28] on input "text" at bounding box center [338, 24] width 367 height 28
type input "peruch melgar"
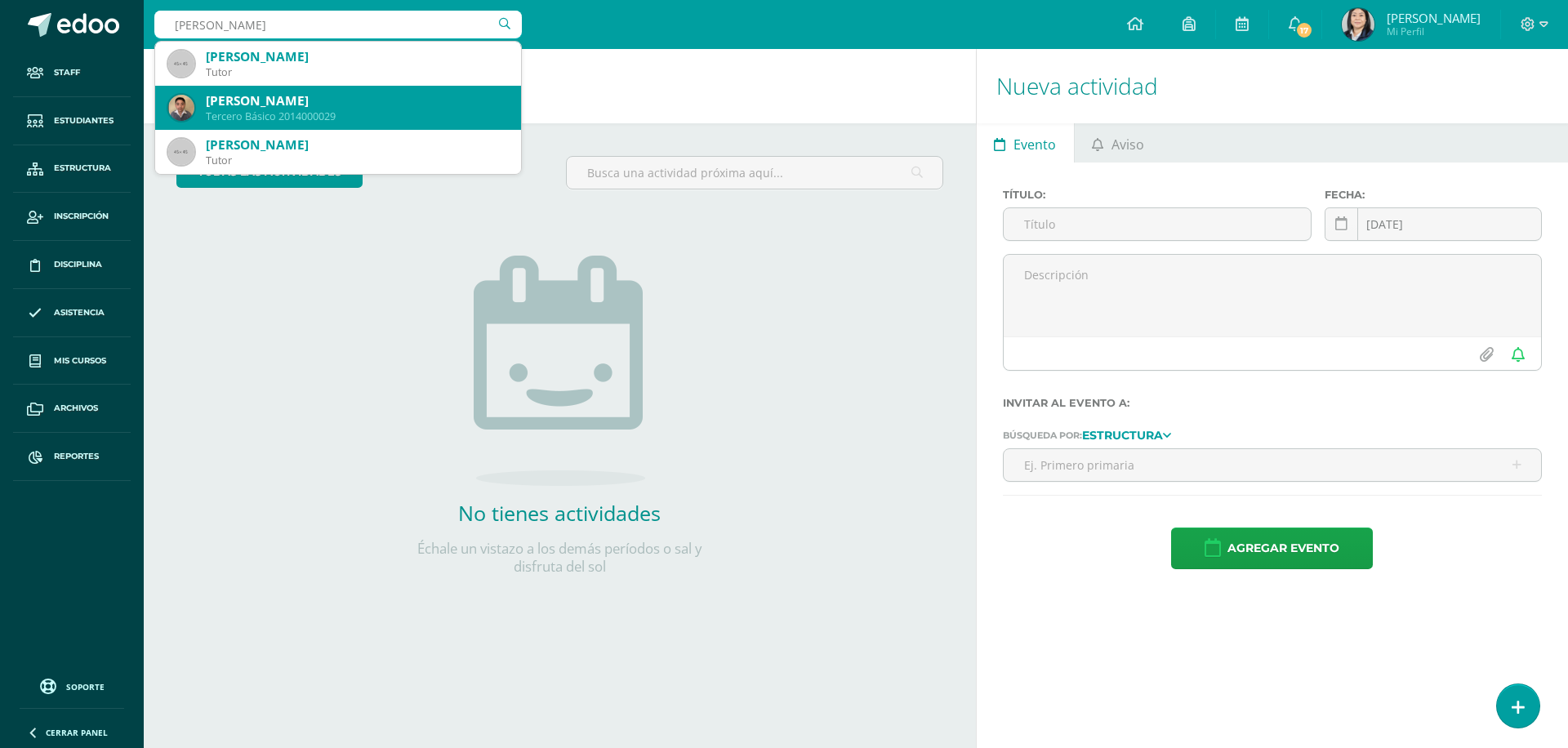
click at [307, 101] on div "[PERSON_NAME]" at bounding box center [357, 101] width 302 height 18
